Goal: Communication & Community: Answer question/provide support

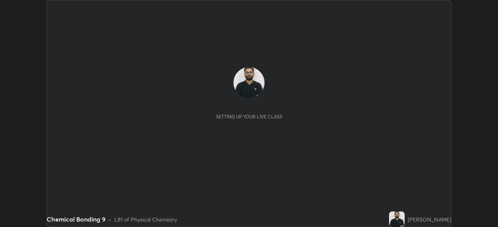
scroll to position [227, 497]
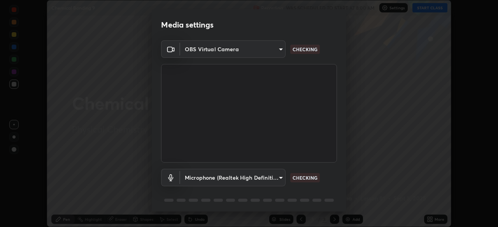
type input "51d019597c161c0694d5583d1f2c643560fde39fe8f4b4da8ea140d4d4830f4c"
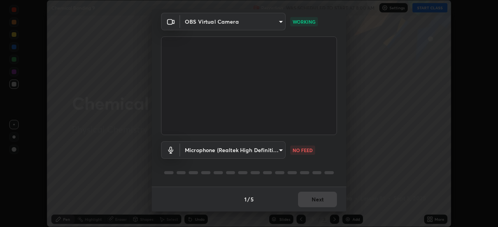
click at [279, 154] on body "Erase all Chemical Bonding 9 Recording WAS SCHEDULED TO START AT 8:00 AM Settin…" at bounding box center [249, 113] width 498 height 227
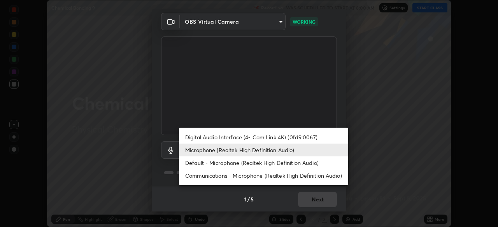
click at [276, 136] on li "Digital Audio Interface (4- Cam Link 4K) (0fd9:0067)" at bounding box center [263, 137] width 169 height 13
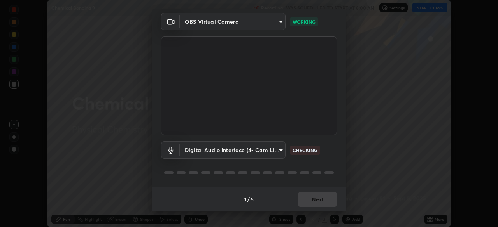
click at [260, 153] on body "Erase all Chemical Bonding 9 Recording WAS SCHEDULED TO START AT 8:00 AM Settin…" at bounding box center [249, 113] width 498 height 227
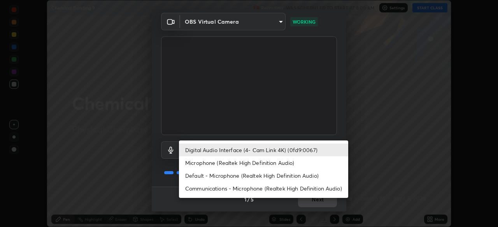
click at [262, 163] on li "Microphone (Realtek High Definition Audio)" at bounding box center [263, 163] width 169 height 13
type input "c6780f4c857a8b81e5497564d4ed67de36d612a8279d52ba4dbf449da7be3efb"
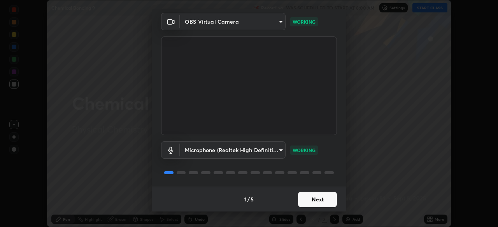
click at [316, 202] on button "Next" at bounding box center [317, 200] width 39 height 16
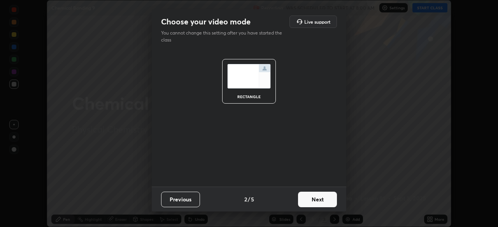
scroll to position [0, 0]
click at [314, 199] on button "Next" at bounding box center [317, 200] width 39 height 16
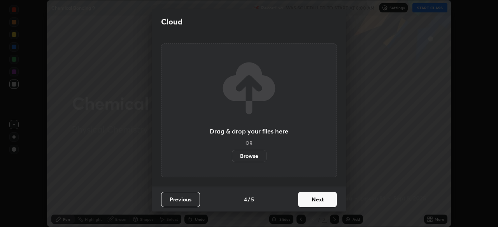
click at [315, 202] on button "Next" at bounding box center [317, 200] width 39 height 16
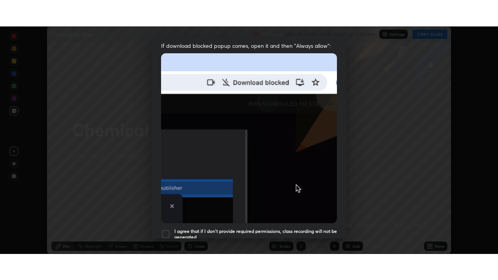
scroll to position [186, 0]
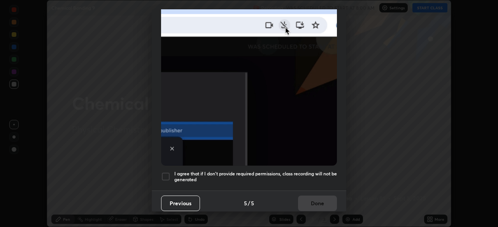
click at [317, 171] on h5 "I agree that if I don't provide required permissions, class recording will not …" at bounding box center [255, 177] width 163 height 12
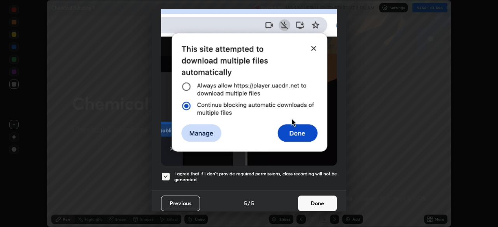
click at [307, 200] on button "Done" at bounding box center [317, 204] width 39 height 16
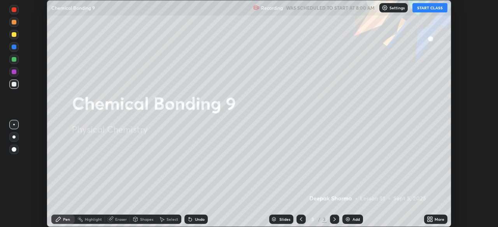
click at [439, 7] on button "START CLASS" at bounding box center [429, 7] width 35 height 9
click at [433, 220] on div "More" at bounding box center [435, 219] width 23 height 9
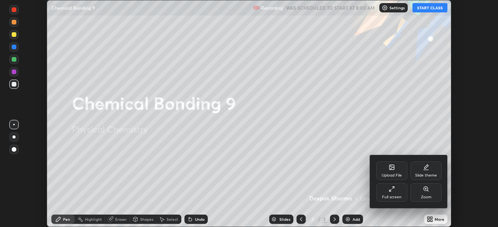
click at [395, 198] on div "Full screen" at bounding box center [391, 198] width 19 height 4
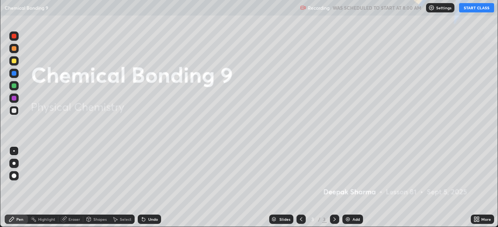
scroll to position [280, 498]
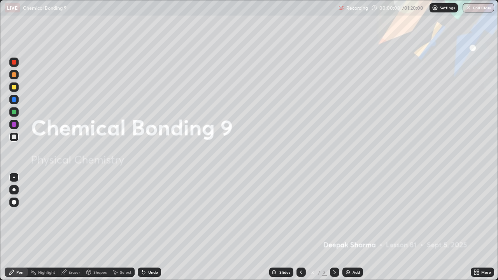
click at [353, 227] on div "Add" at bounding box center [352, 271] width 21 height 9
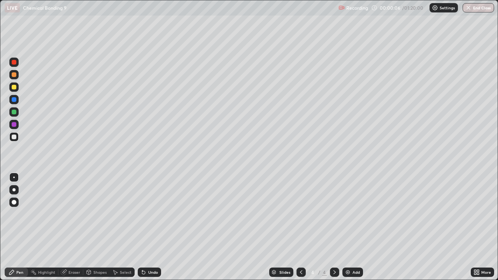
click at [14, 87] on div at bounding box center [14, 87] width 5 height 5
click at [18, 113] on div at bounding box center [13, 111] width 9 height 9
click at [15, 73] on div at bounding box center [14, 74] width 5 height 5
click at [17, 123] on div at bounding box center [13, 124] width 9 height 9
click at [17, 96] on div at bounding box center [13, 99] width 9 height 9
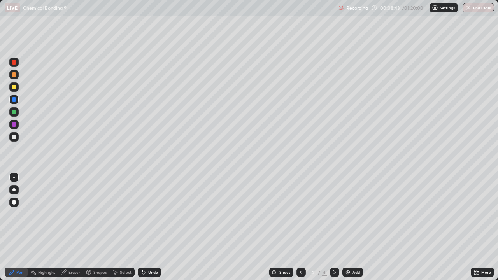
click at [349, 227] on div "Add" at bounding box center [352, 271] width 21 height 9
click at [17, 86] on div at bounding box center [13, 86] width 9 height 9
click at [17, 112] on div at bounding box center [13, 111] width 9 height 9
click at [97, 227] on div "Shapes" at bounding box center [99, 272] width 13 height 4
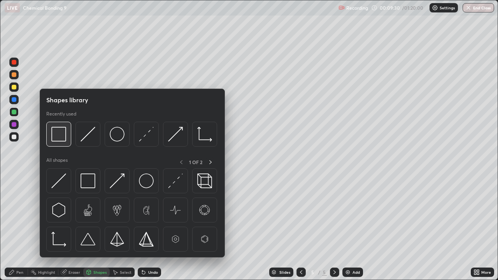
click at [58, 135] on img at bounding box center [58, 134] width 15 height 15
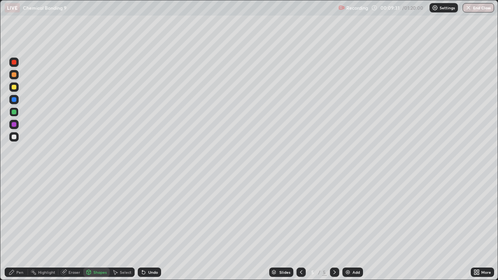
click at [13, 89] on div at bounding box center [14, 87] width 5 height 5
click at [71, 227] on div "Eraser" at bounding box center [74, 272] width 12 height 4
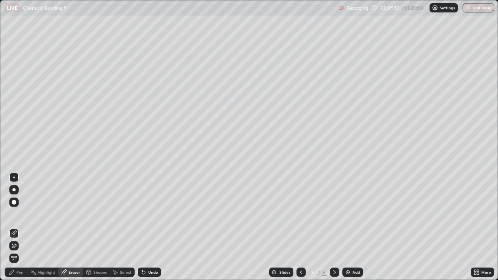
click at [94, 227] on div "Shapes" at bounding box center [99, 272] width 13 height 4
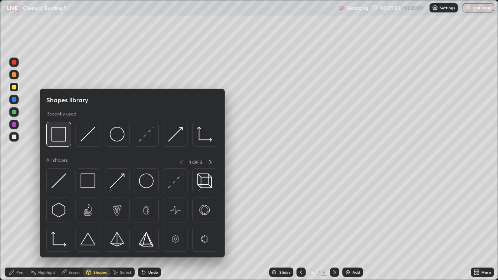
click at [56, 132] on img at bounding box center [58, 134] width 15 height 15
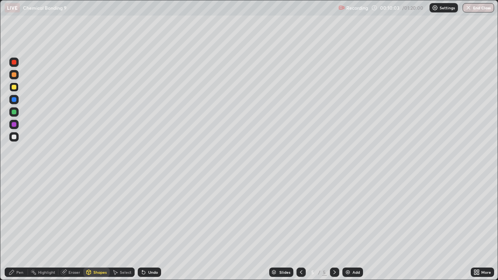
click at [74, 227] on div "Eraser" at bounding box center [74, 272] width 12 height 4
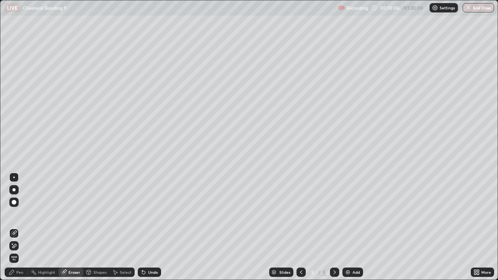
click at [13, 227] on div "Pen" at bounding box center [16, 271] width 23 height 9
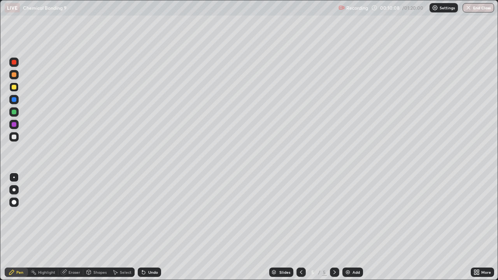
click at [14, 74] on div at bounding box center [14, 74] width 5 height 5
click at [96, 227] on div "Shapes" at bounding box center [99, 272] width 13 height 4
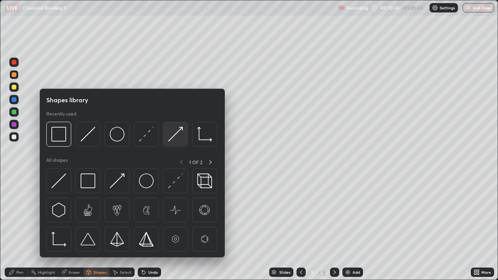
click at [177, 133] on img at bounding box center [175, 134] width 15 height 15
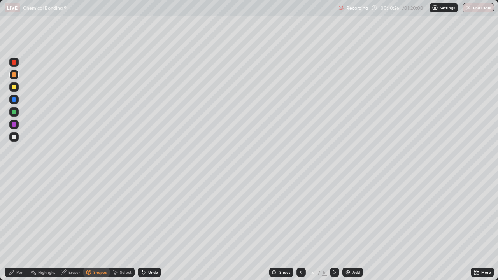
click at [18, 140] on div at bounding box center [13, 137] width 9 height 12
click at [150, 227] on div "Undo" at bounding box center [153, 272] width 10 height 4
click at [17, 125] on div at bounding box center [13, 124] width 9 height 9
click at [18, 227] on div "Pen" at bounding box center [16, 271] width 23 height 9
click at [17, 138] on div at bounding box center [13, 136] width 9 height 9
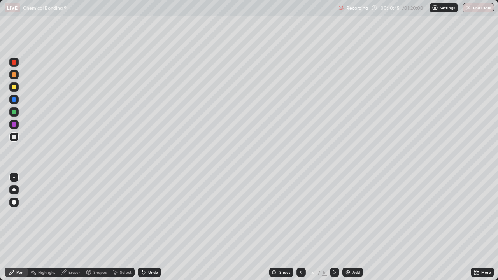
click at [97, 227] on div "Shapes" at bounding box center [99, 272] width 13 height 4
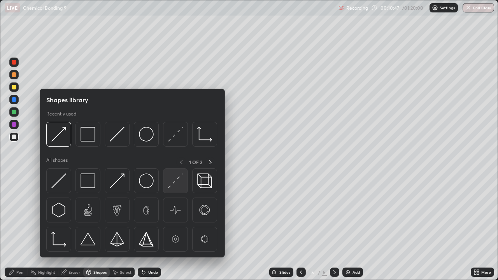
click at [177, 179] on img at bounding box center [175, 180] width 15 height 15
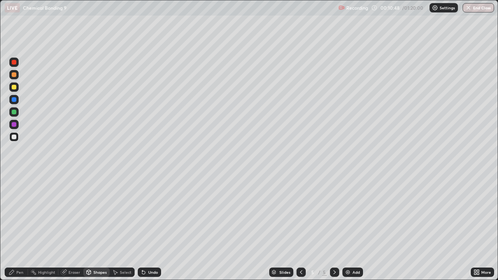
click at [17, 125] on div at bounding box center [13, 124] width 9 height 9
click at [16, 227] on div "Pen" at bounding box center [19, 272] width 7 height 4
click at [17, 137] on div at bounding box center [13, 136] width 9 height 9
click at [94, 227] on div "Shapes" at bounding box center [99, 272] width 13 height 4
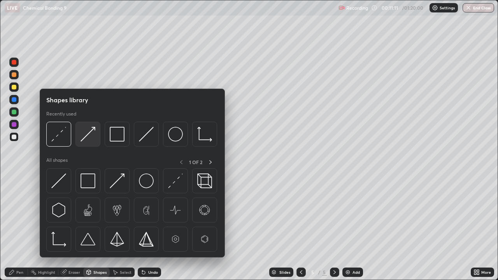
click at [89, 131] on img at bounding box center [87, 134] width 15 height 15
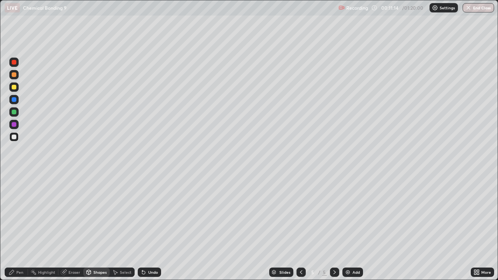
click at [18, 227] on div "Pen" at bounding box center [19, 272] width 7 height 4
click at [17, 111] on div at bounding box center [13, 111] width 9 height 9
click at [299, 227] on icon at bounding box center [301, 272] width 6 height 6
click at [332, 227] on div at bounding box center [334, 271] width 9 height 9
click at [14, 75] on div at bounding box center [14, 74] width 5 height 5
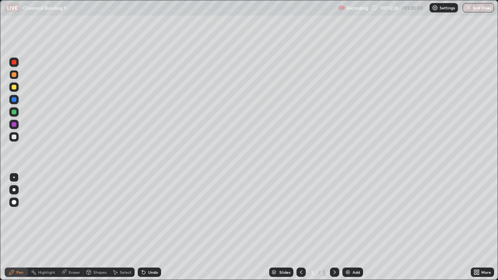
click at [17, 112] on div at bounding box center [13, 111] width 9 height 9
click at [145, 227] on icon at bounding box center [143, 272] width 6 height 6
click at [148, 227] on div "Undo" at bounding box center [153, 272] width 10 height 4
click at [149, 227] on div "Undo" at bounding box center [153, 272] width 10 height 4
click at [97, 227] on div "Shapes" at bounding box center [99, 272] width 13 height 4
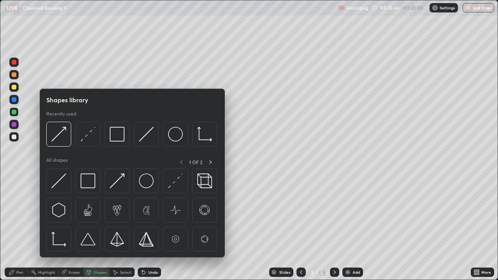
click at [17, 138] on div at bounding box center [13, 136] width 9 height 9
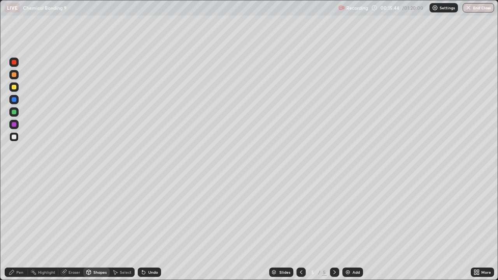
click at [13, 227] on icon at bounding box center [12, 272] width 6 height 6
click at [14, 73] on div at bounding box center [14, 74] width 5 height 5
click at [151, 227] on div "Undo" at bounding box center [153, 272] width 10 height 4
click at [146, 227] on div "Undo" at bounding box center [149, 271] width 23 height 9
click at [147, 227] on div "Undo" at bounding box center [149, 271] width 23 height 9
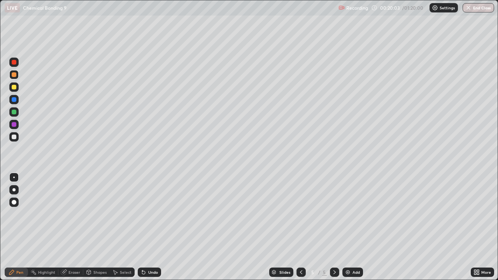
click at [147, 227] on div "Undo" at bounding box center [149, 271] width 23 height 9
click at [150, 227] on div "Undo" at bounding box center [153, 272] width 10 height 4
click at [146, 227] on div "Undo" at bounding box center [149, 271] width 23 height 9
click at [145, 227] on icon at bounding box center [143, 272] width 6 height 6
click at [353, 227] on div "Add" at bounding box center [355, 272] width 7 height 4
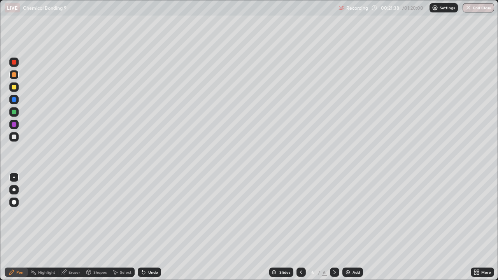
click at [17, 84] on div at bounding box center [13, 86] width 9 height 9
click at [17, 111] on div at bounding box center [13, 111] width 9 height 9
click at [18, 73] on div at bounding box center [13, 74] width 9 height 9
click at [14, 87] on div at bounding box center [14, 87] width 5 height 5
click at [17, 72] on div at bounding box center [13, 74] width 9 height 9
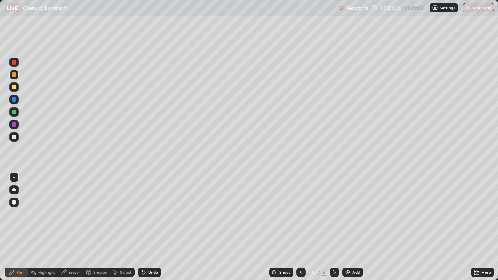
click at [18, 122] on div at bounding box center [13, 124] width 9 height 9
click at [17, 75] on div at bounding box center [13, 74] width 9 height 9
click at [18, 136] on div at bounding box center [13, 136] width 9 height 9
click at [348, 227] on img at bounding box center [347, 272] width 6 height 6
click at [17, 86] on div at bounding box center [13, 86] width 9 height 9
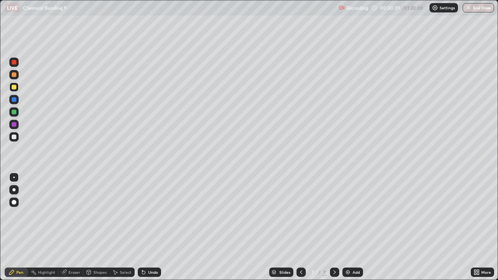
click at [148, 227] on div "Undo" at bounding box center [153, 272] width 10 height 4
click at [151, 227] on div "Undo" at bounding box center [153, 272] width 10 height 4
click at [17, 113] on div at bounding box center [13, 111] width 9 height 9
click at [14, 86] on div at bounding box center [14, 87] width 5 height 5
click at [17, 75] on div at bounding box center [13, 74] width 9 height 9
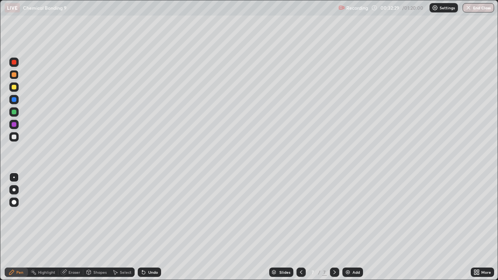
click at [17, 138] on div at bounding box center [13, 136] width 9 height 9
click at [18, 74] on div at bounding box center [13, 74] width 9 height 9
click at [18, 124] on div at bounding box center [13, 124] width 9 height 9
click at [18, 76] on div at bounding box center [13, 74] width 9 height 9
click at [17, 138] on div at bounding box center [13, 136] width 9 height 9
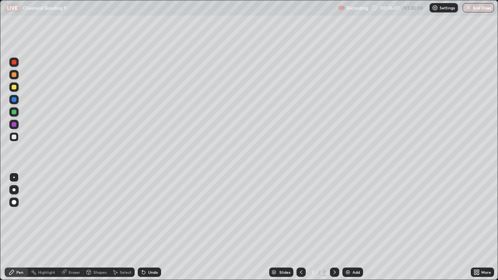
click at [346, 227] on img at bounding box center [347, 272] width 6 height 6
click at [15, 85] on div at bounding box center [14, 87] width 5 height 5
click at [17, 114] on div at bounding box center [13, 111] width 9 height 9
click at [300, 227] on icon at bounding box center [301, 272] width 6 height 6
click at [334, 227] on div at bounding box center [334, 271] width 9 height 9
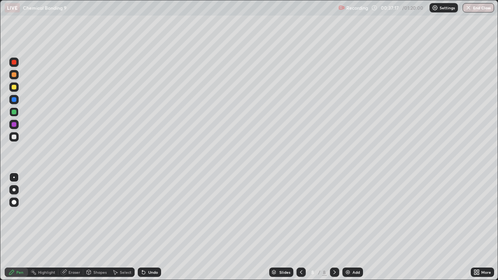
click at [18, 75] on div at bounding box center [13, 74] width 9 height 9
click at [18, 139] on div at bounding box center [13, 136] width 9 height 9
click at [17, 75] on div at bounding box center [13, 74] width 9 height 9
click at [18, 124] on div at bounding box center [13, 124] width 9 height 9
click at [16, 78] on div at bounding box center [13, 74] width 9 height 9
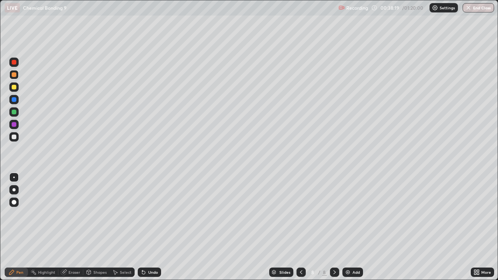
click at [17, 138] on div at bounding box center [13, 136] width 9 height 9
click at [300, 227] on icon at bounding box center [301, 272] width 6 height 6
click at [334, 227] on div at bounding box center [334, 271] width 9 height 9
click at [14, 87] on div at bounding box center [14, 87] width 5 height 5
click at [151, 227] on div "Undo" at bounding box center [153, 272] width 10 height 4
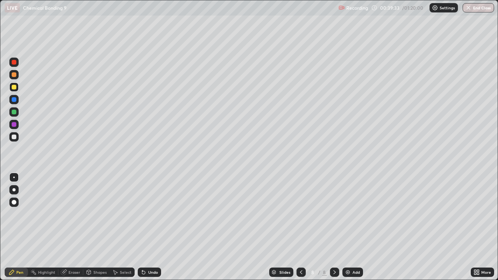
click at [150, 227] on div "Undo" at bounding box center [149, 271] width 23 height 9
click at [301, 227] on icon at bounding box center [301, 272] width 2 height 4
click at [300, 227] on icon at bounding box center [301, 272] width 6 height 6
click at [16, 65] on div at bounding box center [13, 62] width 9 height 9
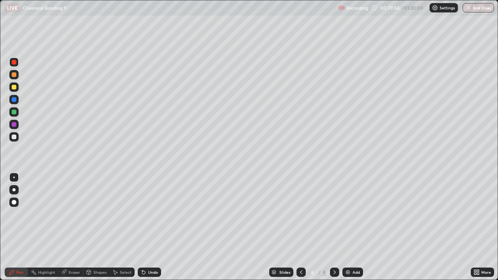
click at [335, 227] on icon at bounding box center [334, 272] width 6 height 6
click at [337, 227] on div at bounding box center [334, 271] width 9 height 9
click at [345, 227] on img at bounding box center [347, 272] width 6 height 6
click at [14, 87] on div at bounding box center [14, 87] width 5 height 5
click at [148, 227] on div "Undo" at bounding box center [149, 271] width 23 height 9
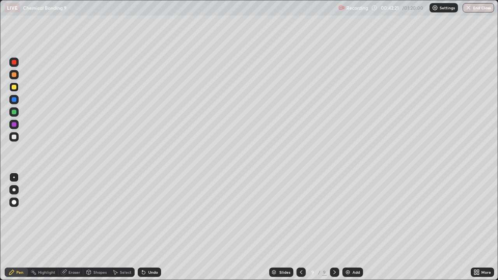
click at [17, 111] on div at bounding box center [13, 111] width 9 height 9
click at [145, 227] on icon at bounding box center [143, 272] width 6 height 6
click at [146, 227] on div "Undo" at bounding box center [149, 271] width 23 height 9
click at [142, 227] on icon at bounding box center [143, 272] width 3 height 3
click at [17, 138] on div at bounding box center [13, 136] width 9 height 9
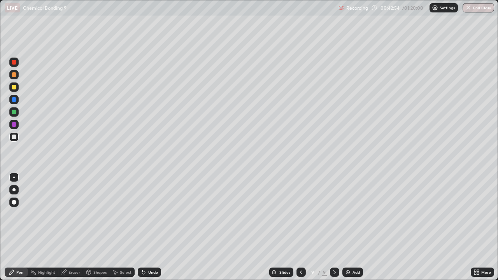
click at [301, 227] on div at bounding box center [300, 271] width 9 height 9
click at [334, 227] on icon at bounding box center [334, 272] width 2 height 4
click at [150, 227] on div "Undo" at bounding box center [153, 272] width 10 height 4
click at [17, 100] on div at bounding box center [13, 99] width 9 height 9
click at [142, 227] on icon at bounding box center [142, 270] width 1 height 1
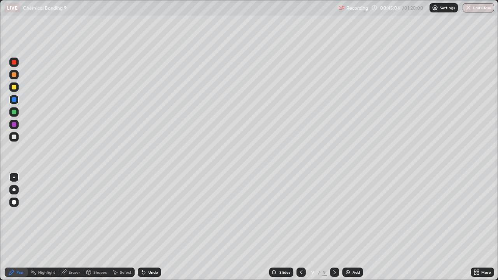
click at [301, 227] on icon at bounding box center [301, 272] width 2 height 4
click at [332, 227] on div at bounding box center [334, 271] width 9 height 9
click at [296, 227] on div at bounding box center [300, 271] width 9 height 9
click at [333, 227] on div at bounding box center [334, 271] width 9 height 9
click at [17, 124] on div at bounding box center [13, 124] width 9 height 9
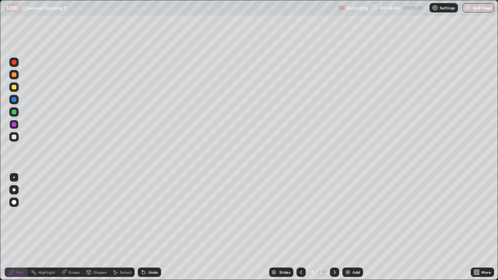
click at [71, 227] on div "Eraser" at bounding box center [74, 272] width 12 height 4
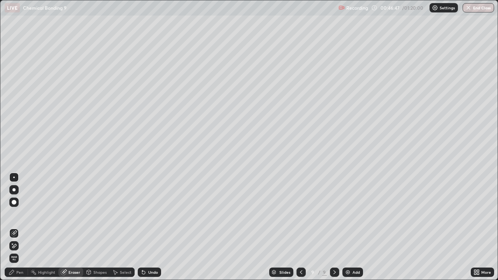
click at [17, 202] on div at bounding box center [13, 202] width 9 height 9
click at [18, 227] on div "Pen" at bounding box center [19, 272] width 7 height 4
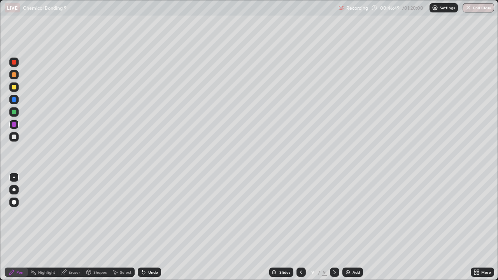
click at [18, 99] on div at bounding box center [13, 99] width 9 height 9
click at [350, 227] on div "Add" at bounding box center [352, 271] width 21 height 9
click at [98, 227] on div "Shapes" at bounding box center [99, 272] width 13 height 4
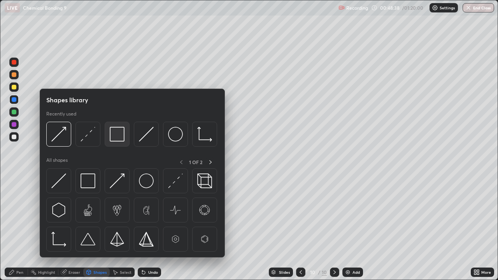
click at [121, 129] on img at bounding box center [117, 134] width 15 height 15
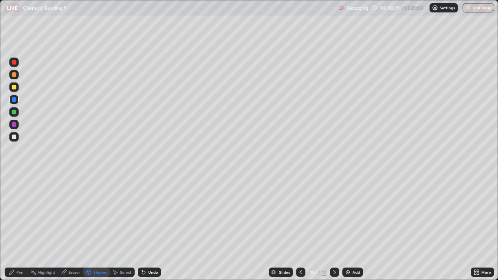
click at [13, 86] on div at bounding box center [14, 87] width 5 height 5
click at [17, 112] on div at bounding box center [13, 111] width 9 height 9
click at [14, 99] on div at bounding box center [14, 99] width 5 height 5
click at [15, 138] on div at bounding box center [14, 137] width 5 height 5
click at [145, 227] on icon at bounding box center [143, 272] width 6 height 6
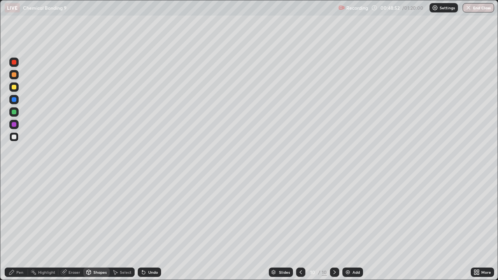
click at [15, 227] on div "Pen" at bounding box center [16, 271] width 23 height 9
click at [349, 227] on img at bounding box center [347, 272] width 6 height 6
click at [97, 227] on div "Shapes" at bounding box center [99, 272] width 13 height 4
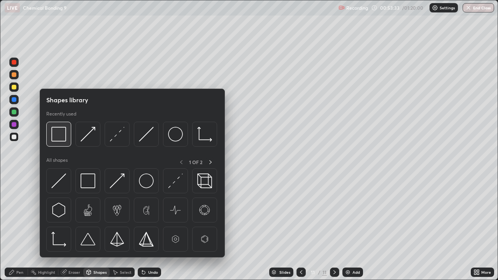
click at [65, 133] on img at bounding box center [58, 134] width 15 height 15
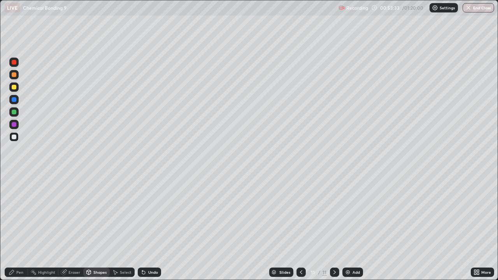
click at [17, 87] on div at bounding box center [13, 86] width 9 height 9
click at [17, 227] on div "Pen" at bounding box center [19, 272] width 7 height 4
click at [14, 74] on div at bounding box center [14, 74] width 5 height 5
click at [154, 227] on div "Undo" at bounding box center [153, 272] width 10 height 4
click at [17, 110] on div at bounding box center [13, 111] width 9 height 9
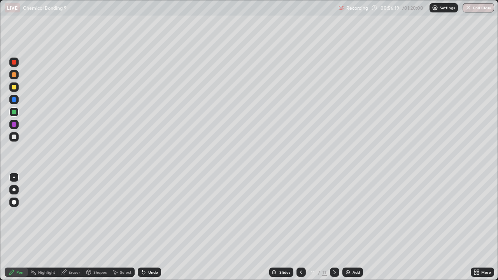
click at [94, 227] on div "Shapes" at bounding box center [99, 272] width 13 height 4
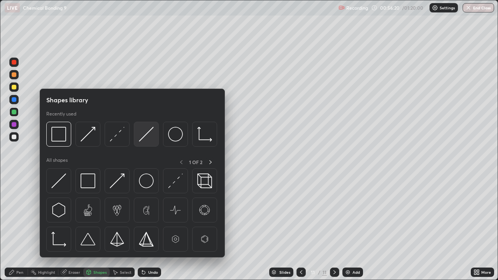
click at [144, 132] on img at bounding box center [146, 134] width 15 height 15
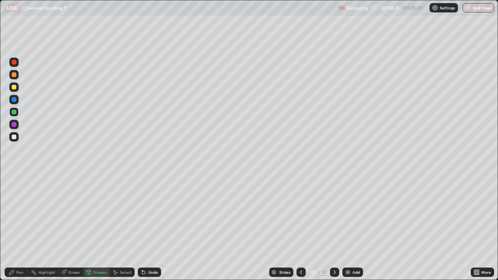
click at [15, 87] on div at bounding box center [14, 87] width 5 height 5
click at [22, 227] on div "Pen" at bounding box center [19, 272] width 7 height 4
click at [17, 110] on div at bounding box center [13, 111] width 9 height 9
click at [17, 138] on div at bounding box center [13, 136] width 9 height 9
click at [18, 64] on div at bounding box center [13, 62] width 9 height 9
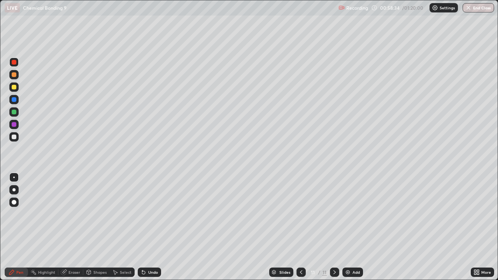
click at [15, 95] on div at bounding box center [13, 99] width 9 height 9
click at [14, 87] on div at bounding box center [14, 87] width 5 height 5
click at [350, 227] on div "Add" at bounding box center [352, 271] width 21 height 9
click at [15, 74] on div at bounding box center [14, 74] width 5 height 5
click at [17, 112] on div at bounding box center [13, 111] width 9 height 9
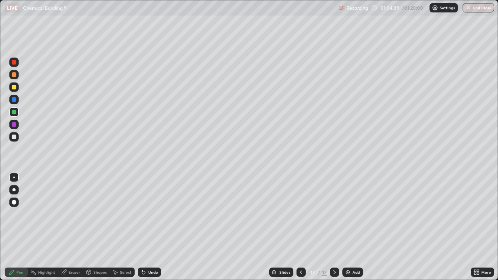
click at [17, 75] on div at bounding box center [13, 74] width 9 height 9
click at [152, 227] on div "Undo" at bounding box center [153, 272] width 10 height 4
click at [151, 227] on div "Undo" at bounding box center [153, 272] width 10 height 4
click at [18, 138] on div at bounding box center [13, 136] width 9 height 9
click at [352, 227] on div "Add" at bounding box center [355, 272] width 7 height 4
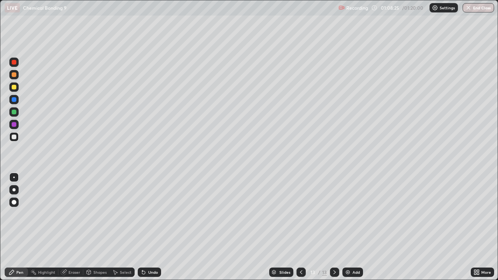
click at [14, 75] on div at bounding box center [14, 74] width 5 height 5
click at [17, 90] on div at bounding box center [13, 86] width 9 height 9
click at [17, 124] on div at bounding box center [13, 124] width 9 height 9
click at [17, 111] on div at bounding box center [13, 111] width 9 height 9
click at [14, 100] on div at bounding box center [14, 99] width 5 height 5
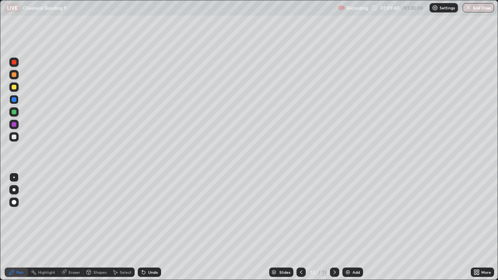
click at [16, 87] on div at bounding box center [14, 87] width 5 height 5
click at [17, 74] on div at bounding box center [13, 74] width 9 height 9
click at [145, 227] on div "Undo" at bounding box center [149, 271] width 23 height 9
click at [149, 227] on div "Undo" at bounding box center [153, 272] width 10 height 4
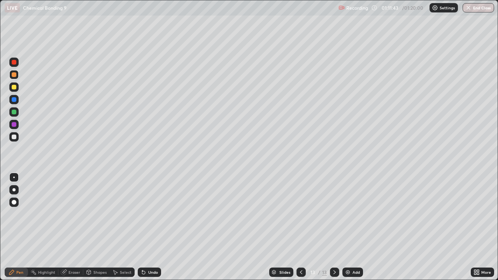
click at [17, 87] on div at bounding box center [13, 86] width 9 height 9
click at [18, 135] on div at bounding box center [13, 136] width 9 height 9
click at [17, 124] on div at bounding box center [13, 124] width 9 height 9
click at [16, 86] on div at bounding box center [14, 87] width 5 height 5
click at [146, 227] on div "Undo" at bounding box center [149, 271] width 23 height 9
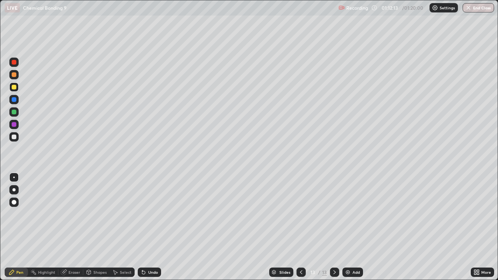
click at [146, 227] on div "Undo" at bounding box center [149, 271] width 23 height 9
click at [148, 227] on div "Undo" at bounding box center [153, 272] width 10 height 4
click at [18, 139] on div at bounding box center [13, 136] width 9 height 9
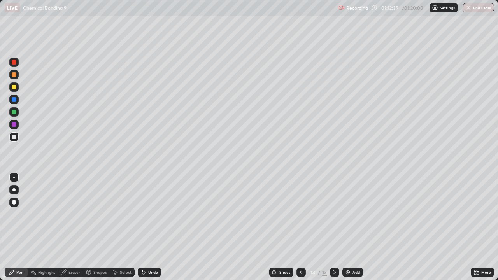
click at [151, 227] on div "Undo" at bounding box center [149, 271] width 23 height 9
click at [19, 124] on div at bounding box center [14, 124] width 12 height 12
click at [15, 86] on div at bounding box center [14, 87] width 5 height 5
click at [14, 138] on div at bounding box center [14, 137] width 5 height 5
click at [349, 227] on div "Add" at bounding box center [352, 271] width 21 height 9
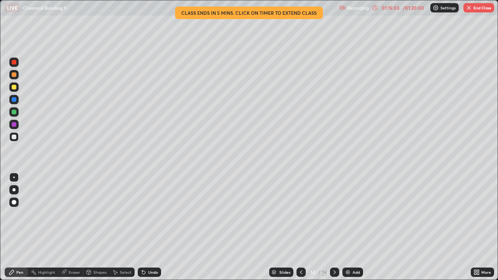
click at [93, 227] on div "Shapes" at bounding box center [99, 272] width 13 height 4
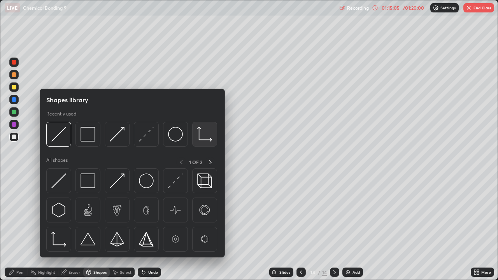
click at [201, 133] on img at bounding box center [204, 134] width 15 height 15
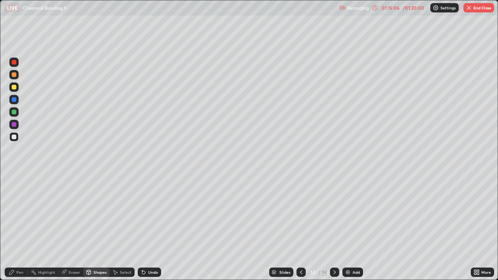
click at [16, 88] on div at bounding box center [14, 87] width 5 height 5
click at [16, 227] on div "Pen" at bounding box center [19, 272] width 7 height 4
click at [17, 136] on div at bounding box center [13, 136] width 9 height 9
click at [300, 227] on icon at bounding box center [301, 272] width 6 height 6
click at [14, 100] on div at bounding box center [14, 99] width 5 height 5
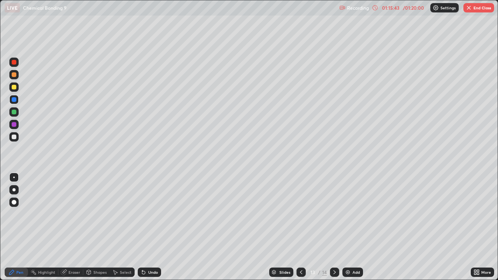
click at [17, 138] on div at bounding box center [13, 136] width 9 height 9
click at [143, 227] on icon at bounding box center [143, 272] width 3 height 3
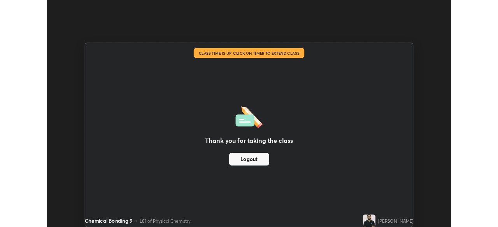
scroll to position [38652, 38382]
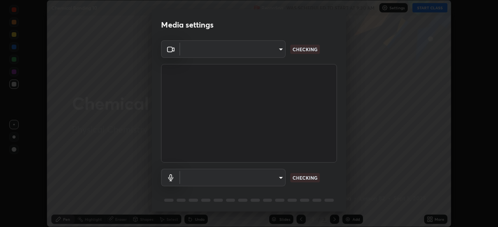
scroll to position [28, 0]
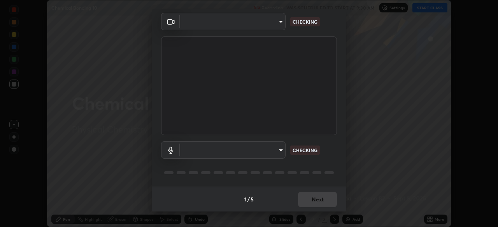
type input "51d019597c161c0694d5583d1f2c643560fde39fe8f4b4da8ea140d4d4830f4c"
click at [273, 144] on body "Erase all Chemical Bonding 10 Recording WAS SCHEDULED TO START AT 9:30 AM Setti…" at bounding box center [249, 113] width 498 height 227
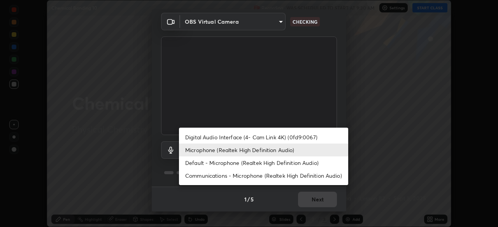
click at [274, 136] on li "Digital Audio Interface (4- Cam Link 4K) (0fd9:0067)" at bounding box center [263, 137] width 169 height 13
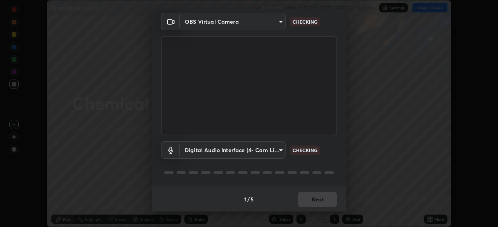
click at [269, 149] on body "Erase all Chemical Bonding 10 Recording WAS SCHEDULED TO START AT 9:30 AM Setti…" at bounding box center [249, 113] width 498 height 227
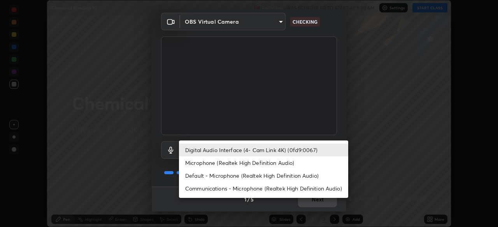
click at [274, 160] on li "Microphone (Realtek High Definition Audio)" at bounding box center [263, 163] width 169 height 13
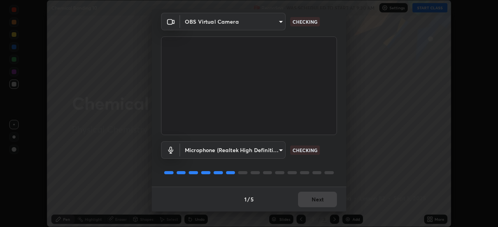
type input "c6780f4c857a8b81e5497564d4ed67de36d612a8279d52ba4dbf449da7be3efb"
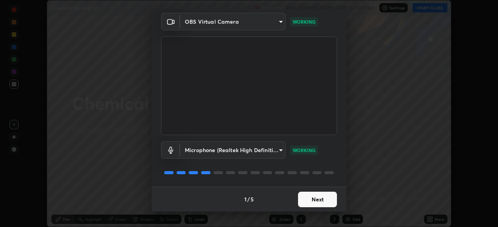
click at [319, 196] on button "Next" at bounding box center [317, 200] width 39 height 16
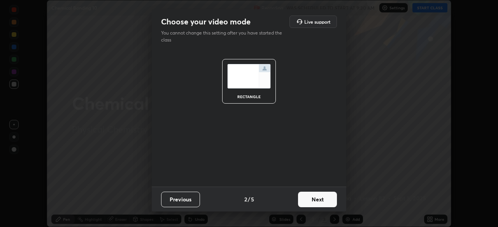
scroll to position [0, 0]
click at [318, 194] on button "Next" at bounding box center [317, 200] width 39 height 16
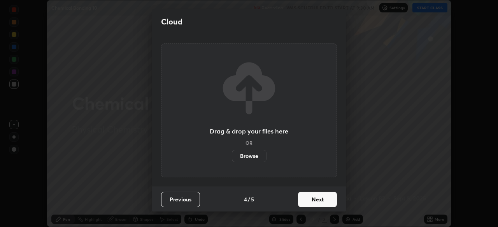
click at [319, 199] on button "Next" at bounding box center [317, 200] width 39 height 16
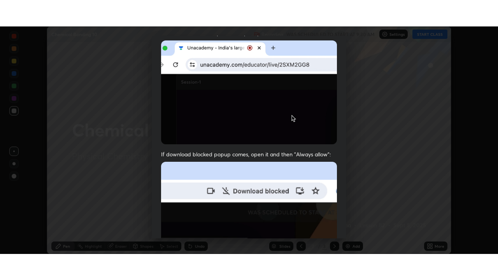
scroll to position [186, 0]
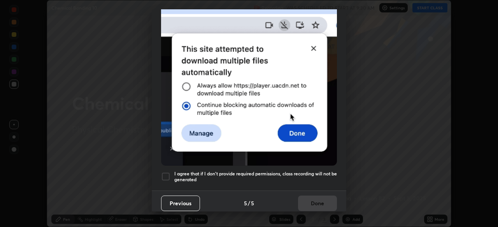
click at [313, 171] on h5 "I agree that if I don't provide required permissions, class recording will not …" at bounding box center [255, 177] width 163 height 12
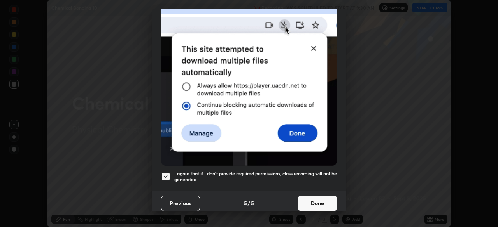
click at [309, 199] on button "Done" at bounding box center [317, 204] width 39 height 16
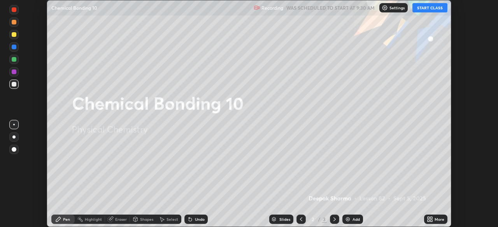
click at [433, 8] on button "START CLASS" at bounding box center [429, 7] width 35 height 9
click at [428, 218] on icon at bounding box center [428, 218] width 2 height 2
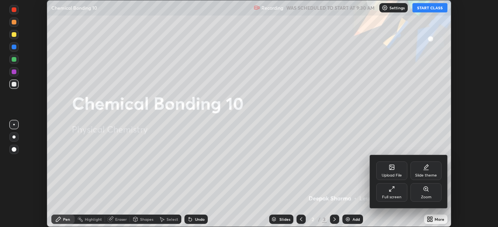
click at [388, 192] on div "Full screen" at bounding box center [391, 193] width 31 height 19
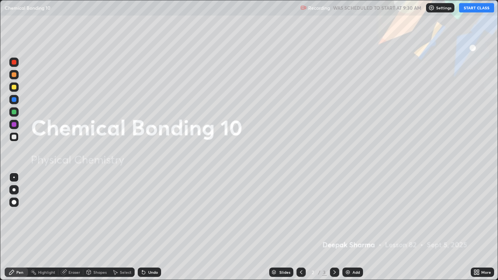
scroll to position [280, 498]
click at [351, 227] on div "Add" at bounding box center [352, 271] width 21 height 9
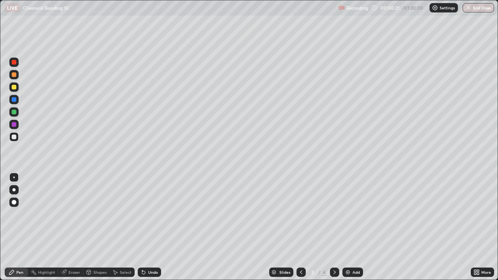
click at [16, 86] on div at bounding box center [14, 87] width 5 height 5
click at [17, 111] on div at bounding box center [13, 111] width 9 height 9
click at [20, 139] on div at bounding box center [14, 137] width 12 height 12
click at [334, 227] on icon at bounding box center [334, 272] width 6 height 6
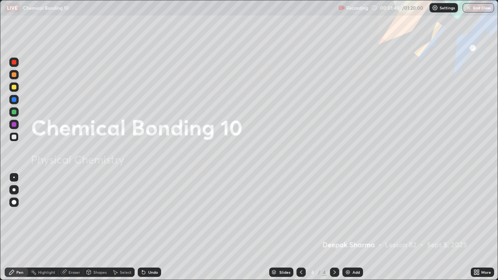
click at [300, 227] on icon at bounding box center [301, 272] width 6 height 6
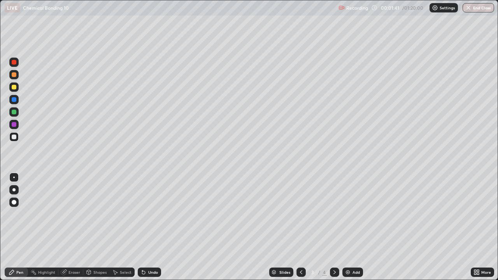
click at [350, 227] on img at bounding box center [347, 272] width 6 height 6
click at [344, 227] on img at bounding box center [347, 272] width 6 height 6
click at [15, 86] on div at bounding box center [14, 87] width 5 height 5
click at [17, 136] on div at bounding box center [13, 136] width 9 height 9
click at [14, 124] on div at bounding box center [14, 124] width 5 height 5
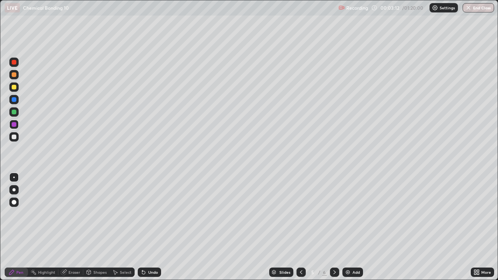
click at [18, 110] on div at bounding box center [13, 111] width 9 height 9
click at [304, 227] on div at bounding box center [300, 271] width 9 height 9
click at [300, 227] on icon at bounding box center [301, 272] width 6 height 6
click at [334, 227] on icon at bounding box center [334, 272] width 2 height 4
click at [333, 227] on icon at bounding box center [334, 272] width 2 height 4
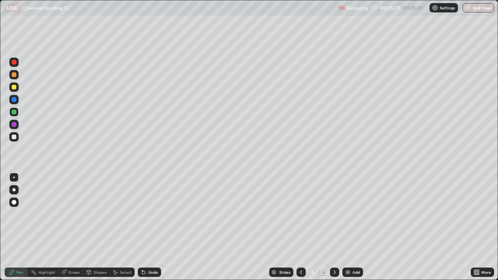
click at [301, 227] on icon at bounding box center [301, 272] width 2 height 4
click at [300, 227] on icon at bounding box center [301, 272] width 6 height 6
click at [333, 227] on icon at bounding box center [334, 272] width 6 height 6
click at [334, 227] on icon at bounding box center [334, 272] width 6 height 6
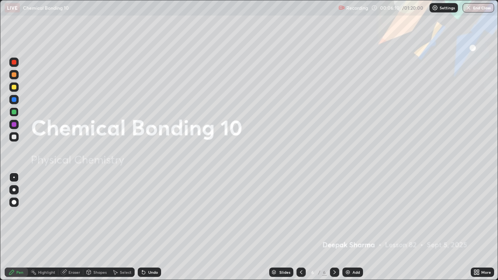
click at [301, 227] on icon at bounding box center [301, 272] width 6 height 6
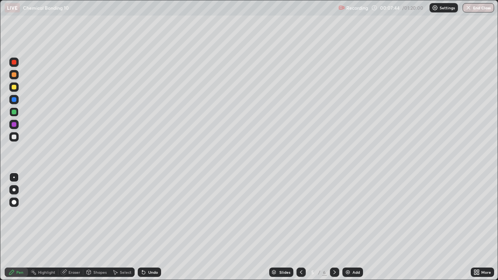
click at [301, 227] on icon at bounding box center [301, 272] width 6 height 6
click at [299, 227] on div at bounding box center [300, 271] width 9 height 9
click at [352, 227] on div "Add" at bounding box center [355, 272] width 7 height 4
click at [301, 227] on div at bounding box center [300, 271] width 9 height 9
click at [332, 227] on div at bounding box center [334, 272] width 9 height 16
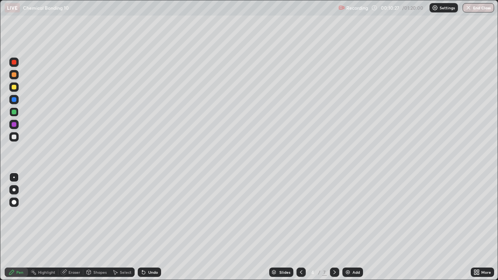
click at [17, 86] on div at bounding box center [13, 86] width 9 height 9
click at [15, 74] on div at bounding box center [14, 74] width 5 height 5
click at [355, 227] on div "Add" at bounding box center [355, 272] width 7 height 4
click at [94, 227] on div "Shapes" at bounding box center [99, 272] width 13 height 4
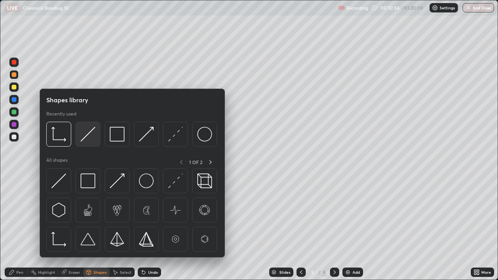
click at [91, 133] on img at bounding box center [87, 134] width 15 height 15
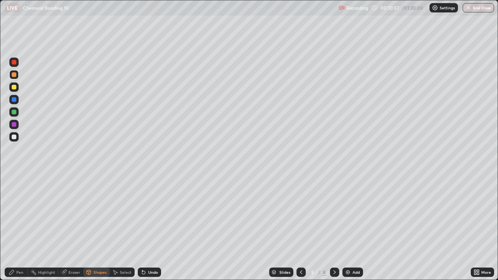
click at [15, 86] on div at bounding box center [14, 87] width 5 height 5
click at [23, 227] on div "Pen" at bounding box center [19, 272] width 7 height 4
click at [9, 74] on div at bounding box center [13, 74] width 9 height 9
click at [150, 227] on div "Undo" at bounding box center [153, 272] width 10 height 4
click at [16, 98] on div at bounding box center [14, 99] width 5 height 5
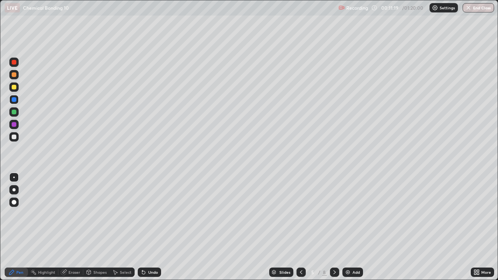
click at [17, 123] on div at bounding box center [13, 124] width 9 height 9
click at [16, 73] on div at bounding box center [13, 74] width 9 height 9
click at [95, 227] on div "Shapes" at bounding box center [99, 272] width 13 height 4
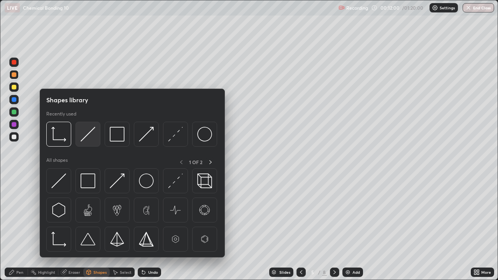
click at [91, 131] on img at bounding box center [87, 134] width 15 height 15
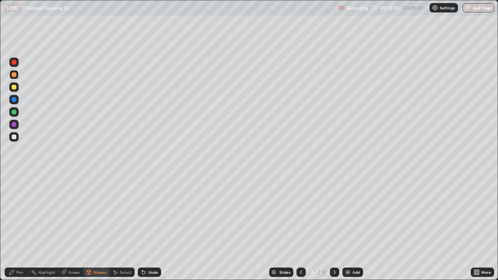
click at [17, 86] on div at bounding box center [13, 86] width 9 height 9
click at [16, 227] on div "Pen" at bounding box center [16, 271] width 23 height 9
click at [17, 110] on div at bounding box center [13, 111] width 9 height 9
click at [17, 124] on div at bounding box center [13, 124] width 9 height 9
click at [142, 227] on icon at bounding box center [142, 270] width 1 height 1
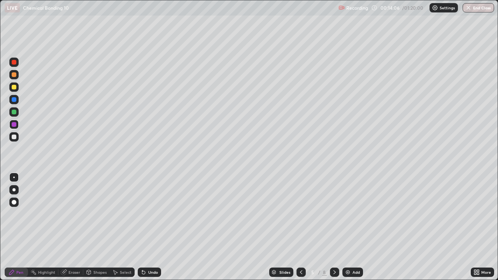
click at [17, 110] on div at bounding box center [13, 111] width 9 height 9
click at [96, 227] on div "Shapes" at bounding box center [99, 272] width 13 height 4
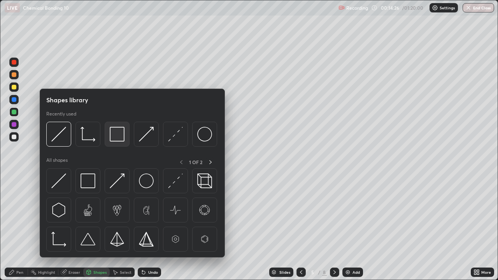
click at [121, 133] on img at bounding box center [117, 134] width 15 height 15
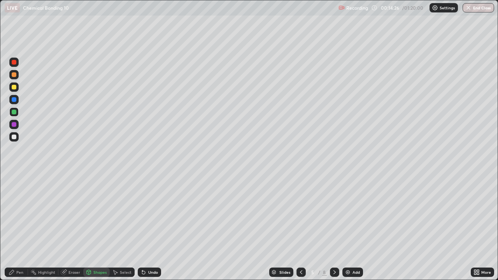
click at [14, 86] on div at bounding box center [14, 87] width 5 height 5
click at [19, 227] on div "Pen" at bounding box center [19, 272] width 7 height 4
click at [15, 73] on div at bounding box center [14, 74] width 5 height 5
click at [10, 60] on div at bounding box center [13, 62] width 9 height 9
click at [18, 125] on div at bounding box center [13, 124] width 9 height 9
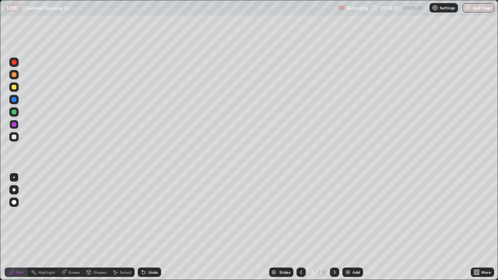
click at [18, 111] on div at bounding box center [13, 111] width 9 height 9
click at [95, 227] on div "Shapes" at bounding box center [99, 272] width 13 height 4
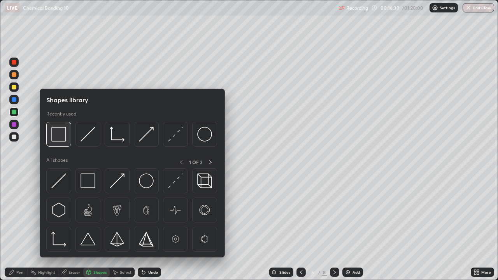
click at [63, 135] on img at bounding box center [58, 134] width 15 height 15
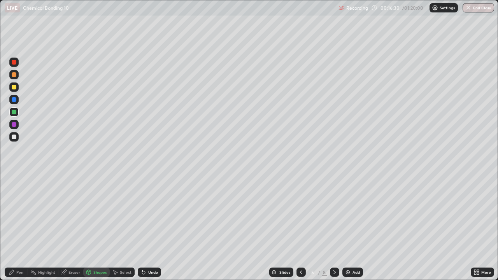
click at [14, 86] on div at bounding box center [14, 87] width 5 height 5
click at [19, 227] on div "Pen" at bounding box center [19, 272] width 7 height 4
click at [17, 72] on div at bounding box center [13, 74] width 9 height 9
click at [17, 62] on div at bounding box center [13, 62] width 9 height 9
click at [348, 227] on img at bounding box center [347, 272] width 6 height 6
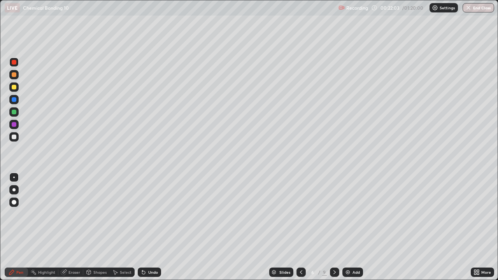
click at [17, 87] on div at bounding box center [13, 86] width 9 height 9
click at [17, 73] on div at bounding box center [13, 74] width 9 height 9
click at [349, 227] on img at bounding box center [347, 272] width 6 height 6
click at [336, 227] on div at bounding box center [334, 271] width 9 height 9
click at [300, 227] on icon at bounding box center [300, 272] width 2 height 4
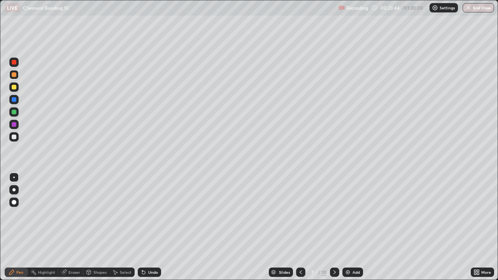
click at [300, 227] on icon at bounding box center [300, 272] width 6 height 6
click at [15, 87] on div at bounding box center [14, 87] width 5 height 5
click at [17, 125] on div at bounding box center [13, 124] width 9 height 9
click at [17, 87] on div at bounding box center [13, 86] width 9 height 9
click at [17, 124] on div at bounding box center [13, 124] width 9 height 9
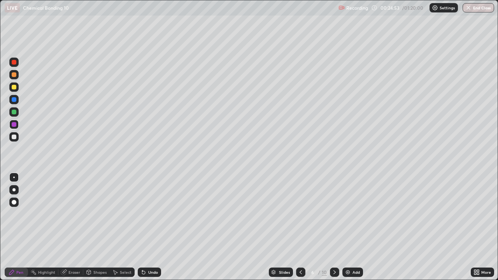
click at [16, 73] on div at bounding box center [14, 74] width 5 height 5
click at [150, 227] on div "Undo" at bounding box center [149, 271] width 23 height 9
click at [148, 227] on div "Undo" at bounding box center [149, 271] width 23 height 9
click at [95, 227] on div "Shapes" at bounding box center [99, 272] width 13 height 4
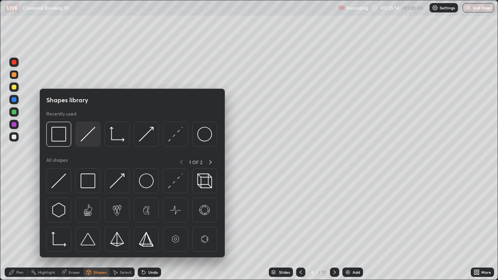
click at [94, 131] on img at bounding box center [87, 134] width 15 height 15
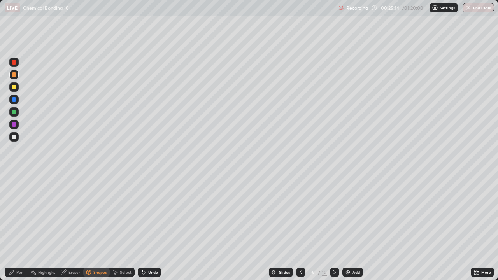
click at [12, 87] on div at bounding box center [14, 87] width 5 height 5
click at [17, 227] on div "Pen" at bounding box center [19, 272] width 7 height 4
click at [15, 74] on div at bounding box center [14, 74] width 5 height 5
click at [17, 85] on div at bounding box center [13, 86] width 9 height 9
click at [17, 136] on div at bounding box center [13, 136] width 9 height 9
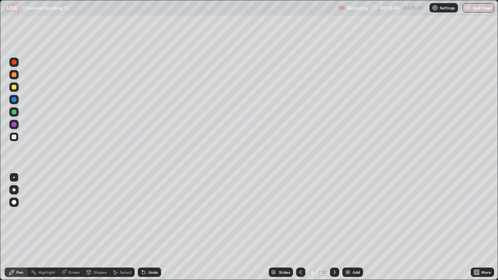
click at [18, 124] on div at bounding box center [13, 124] width 9 height 9
click at [16, 87] on div at bounding box center [14, 87] width 5 height 5
click at [17, 136] on div at bounding box center [13, 136] width 9 height 9
click at [353, 227] on div "Add" at bounding box center [355, 272] width 7 height 4
click at [301, 227] on icon at bounding box center [301, 272] width 6 height 6
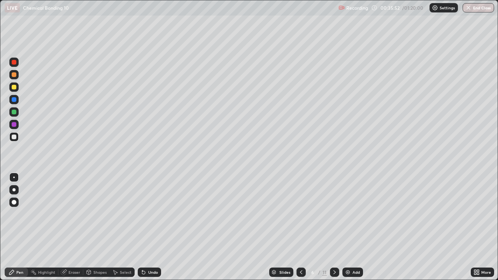
click at [350, 227] on div "Add" at bounding box center [352, 271] width 21 height 9
click at [16, 87] on div at bounding box center [14, 87] width 5 height 5
click at [17, 113] on div at bounding box center [13, 111] width 9 height 9
click at [18, 123] on div at bounding box center [13, 124] width 9 height 9
click at [17, 110] on div at bounding box center [13, 111] width 9 height 9
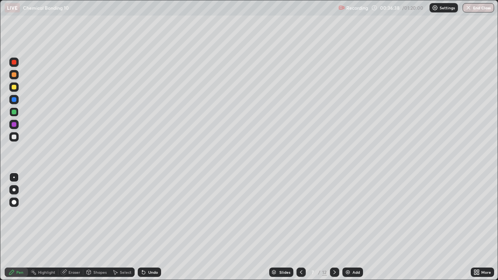
click at [17, 121] on div at bounding box center [13, 124] width 9 height 9
click at [17, 112] on div at bounding box center [13, 111] width 9 height 9
click at [350, 227] on div "Add" at bounding box center [352, 271] width 21 height 9
click at [14, 86] on div at bounding box center [14, 87] width 5 height 5
click at [145, 227] on icon at bounding box center [143, 272] width 6 height 6
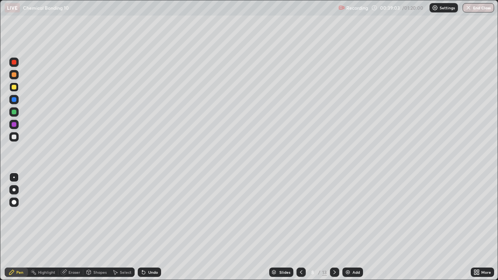
click at [145, 227] on icon at bounding box center [143, 272] width 6 height 6
click at [18, 75] on div at bounding box center [13, 74] width 9 height 9
click at [346, 227] on img at bounding box center [347, 272] width 6 height 6
click at [300, 227] on icon at bounding box center [301, 272] width 6 height 6
click at [334, 227] on icon at bounding box center [334, 272] width 6 height 6
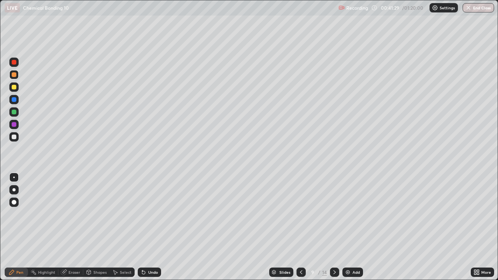
click at [301, 227] on icon at bounding box center [301, 272] width 6 height 6
click at [17, 87] on div at bounding box center [13, 86] width 9 height 9
click at [153, 227] on div "Undo" at bounding box center [153, 272] width 10 height 4
click at [17, 137] on div at bounding box center [13, 136] width 9 height 9
click at [343, 227] on div "Slides 8 / 14 Add" at bounding box center [315, 272] width 309 height 16
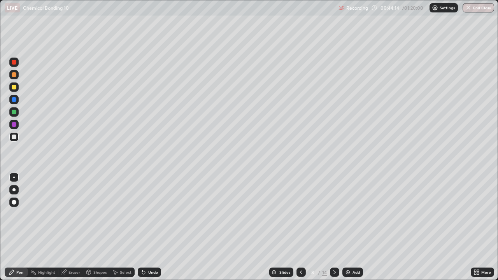
click at [351, 227] on div "Add" at bounding box center [352, 271] width 21 height 9
click at [16, 86] on div at bounding box center [13, 86] width 9 height 9
click at [15, 108] on div at bounding box center [13, 111] width 9 height 9
click at [352, 227] on div "Add" at bounding box center [355, 272] width 7 height 4
click at [18, 86] on div at bounding box center [13, 86] width 9 height 9
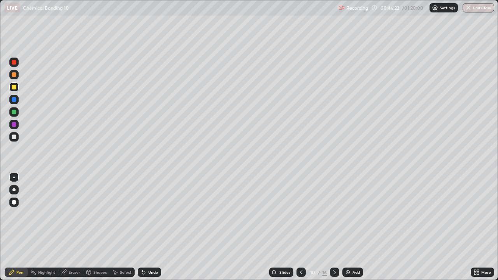
click at [100, 227] on div "Shapes" at bounding box center [99, 272] width 13 height 4
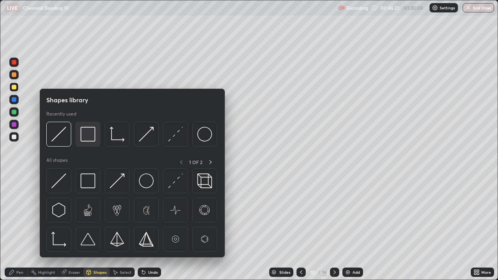
click at [91, 135] on img at bounding box center [87, 134] width 15 height 15
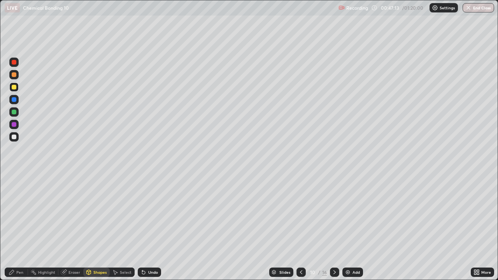
click at [71, 227] on div "Eraser" at bounding box center [74, 272] width 12 height 4
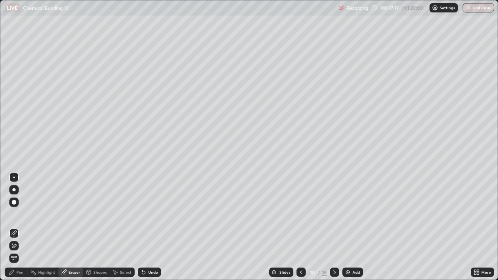
click at [93, 227] on div "Shapes" at bounding box center [99, 272] width 13 height 4
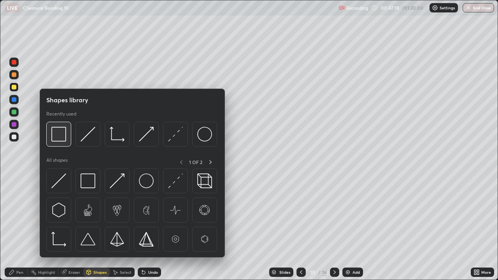
click at [59, 133] on img at bounding box center [58, 134] width 15 height 15
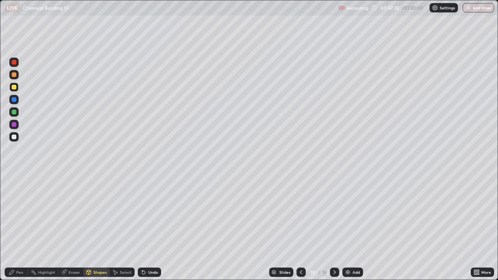
click at [148, 227] on div "Undo" at bounding box center [153, 272] width 10 height 4
click at [151, 227] on div "Undo" at bounding box center [153, 272] width 10 height 4
click at [145, 227] on div "Undo" at bounding box center [149, 271] width 23 height 9
click at [92, 227] on div "Shapes" at bounding box center [96, 271] width 26 height 9
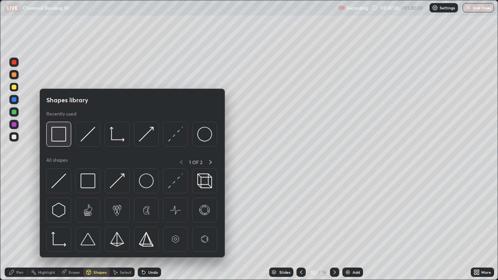
click at [62, 133] on img at bounding box center [58, 134] width 15 height 15
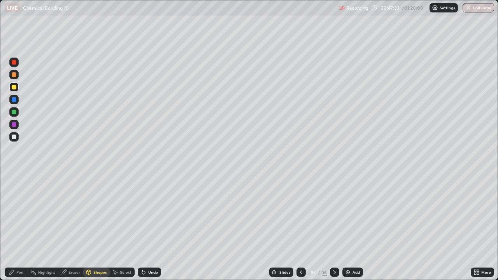
click at [72, 227] on div "Eraser" at bounding box center [74, 272] width 12 height 4
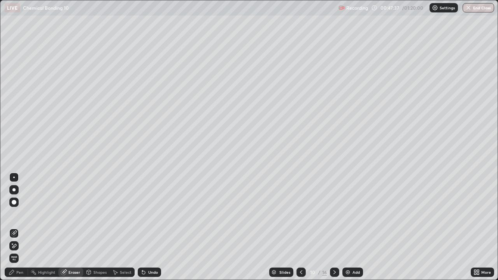
click at [100, 227] on div "Shapes" at bounding box center [99, 272] width 13 height 4
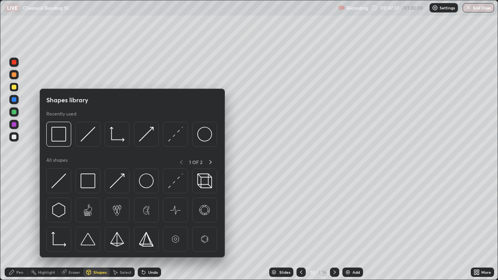
click at [94, 227] on div "Shapes" at bounding box center [99, 272] width 13 height 4
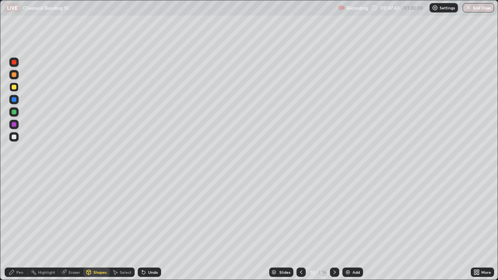
click at [148, 227] on div "Undo" at bounding box center [153, 272] width 10 height 4
click at [68, 227] on div "Eraser" at bounding box center [70, 271] width 25 height 9
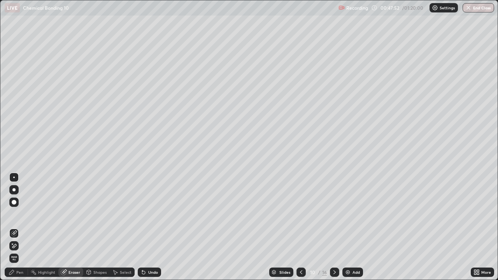
click at [19, 227] on div "Pen" at bounding box center [19, 272] width 7 height 4
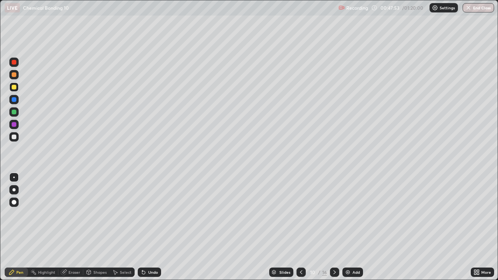
click at [17, 75] on div at bounding box center [13, 74] width 9 height 9
click at [123, 227] on div "Select" at bounding box center [126, 272] width 12 height 4
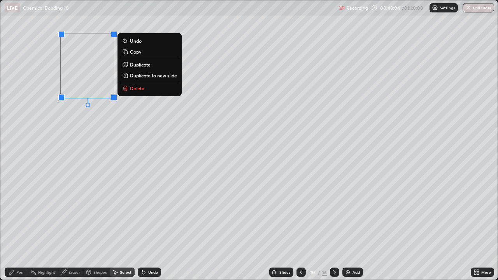
click at [136, 52] on p "Copy" at bounding box center [135, 52] width 11 height 6
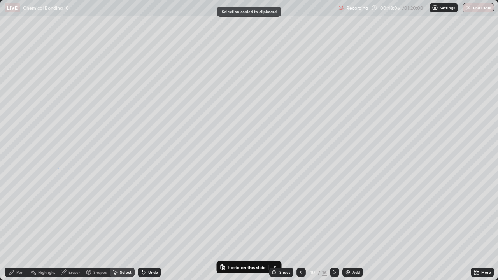
click at [58, 168] on div "0 ° Undo Copy Paste here Duplicate Duplicate to new slide Delete" at bounding box center [248, 139] width 497 height 279
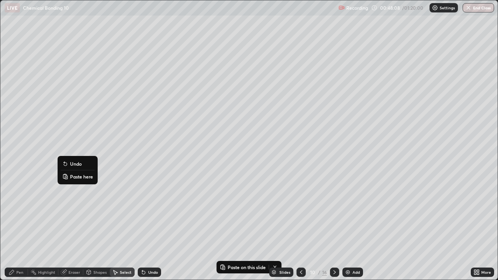
click at [77, 177] on p "Paste here" at bounding box center [81, 176] width 23 height 6
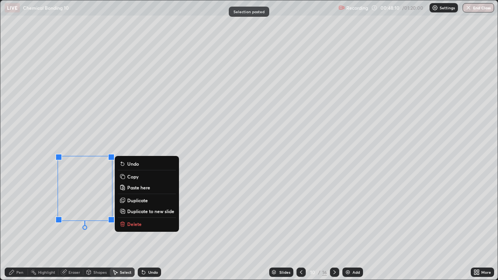
click at [41, 210] on div "0 ° Undo Copy Paste here Duplicate Duplicate to new slide Delete" at bounding box center [248, 139] width 497 height 279
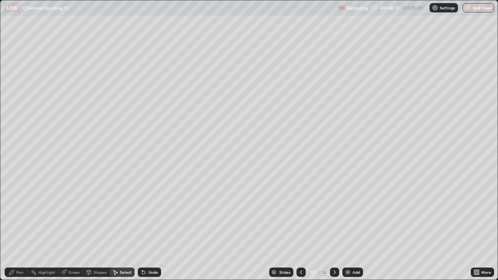
click at [94, 227] on div "Shapes" at bounding box center [99, 272] width 13 height 4
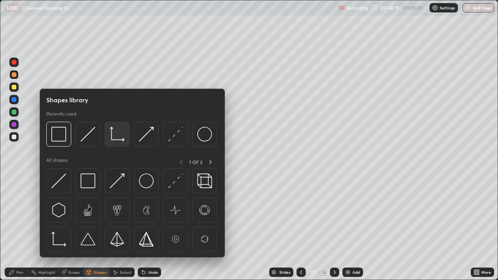
click at [117, 136] on img at bounding box center [117, 134] width 15 height 15
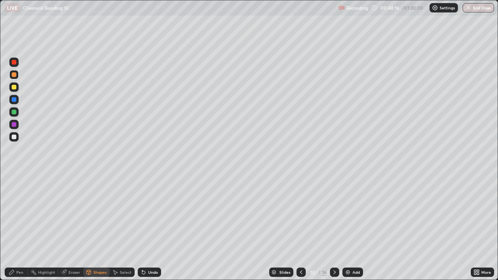
click at [14, 87] on div at bounding box center [14, 87] width 5 height 5
click at [16, 227] on div "Pen" at bounding box center [16, 271] width 23 height 9
click at [18, 139] on div at bounding box center [13, 136] width 9 height 9
click at [120, 227] on div "Select" at bounding box center [126, 272] width 12 height 4
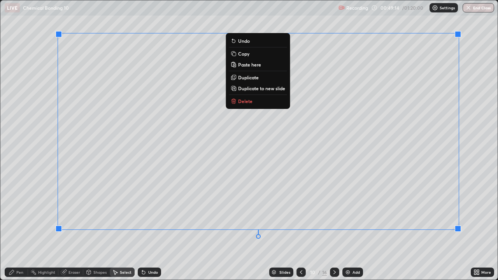
click at [245, 53] on p "Copy" at bounding box center [243, 54] width 11 height 6
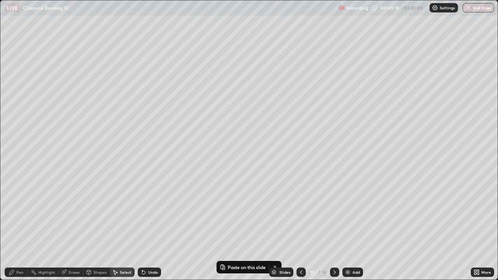
click at [353, 227] on div "Add" at bounding box center [355, 272] width 7 height 4
click at [52, 50] on p "Paste here" at bounding box center [58, 50] width 23 height 6
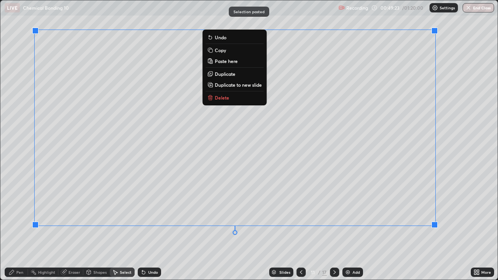
click at [22, 115] on div "Erase all" at bounding box center [14, 140] width 19 height 249
click at [113, 227] on div "0 ° Undo Copy Paste here Duplicate Duplicate to new slide Delete" at bounding box center [248, 139] width 497 height 279
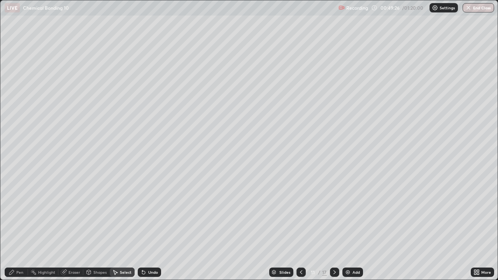
click at [347, 227] on img at bounding box center [347, 272] width 6 height 6
click at [58, 45] on p "Paste here" at bounding box center [59, 46] width 23 height 6
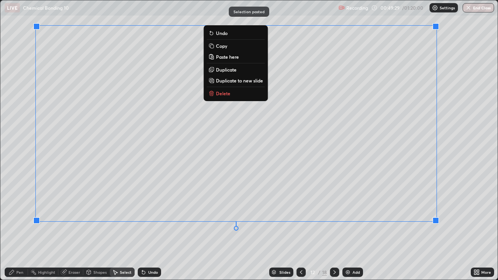
click at [23, 74] on div "0 ° Undo Copy Paste here Duplicate Duplicate to new slide Delete" at bounding box center [248, 139] width 497 height 279
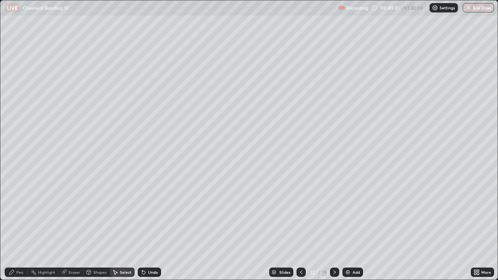
click at [349, 227] on img at bounding box center [347, 272] width 6 height 6
click at [49, 48] on p "Paste here" at bounding box center [56, 50] width 23 height 6
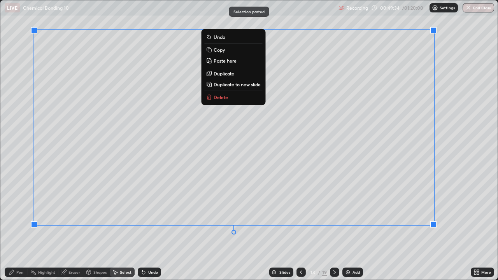
click at [21, 59] on div "Erase all" at bounding box center [14, 140] width 19 height 249
click at [115, 227] on div "0 ° Undo Copy Paste here Duplicate Duplicate to new slide Delete" at bounding box center [248, 139] width 497 height 279
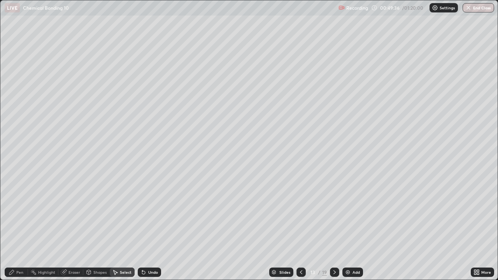
click at [300, 227] on icon at bounding box center [301, 272] width 6 height 6
click at [298, 227] on icon at bounding box center [301, 272] width 6 height 6
click at [299, 227] on icon at bounding box center [301, 272] width 6 height 6
click at [300, 227] on icon at bounding box center [301, 272] width 6 height 6
click at [334, 227] on icon at bounding box center [334, 272] width 6 height 6
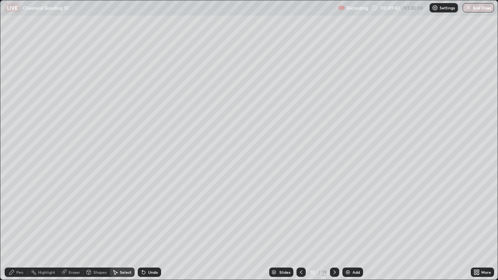
click at [18, 227] on div "Pen" at bounding box center [19, 272] width 7 height 4
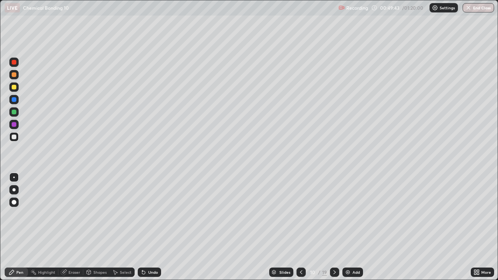
click at [17, 72] on div at bounding box center [13, 74] width 9 height 9
click at [97, 227] on div "Shapes" at bounding box center [99, 272] width 13 height 4
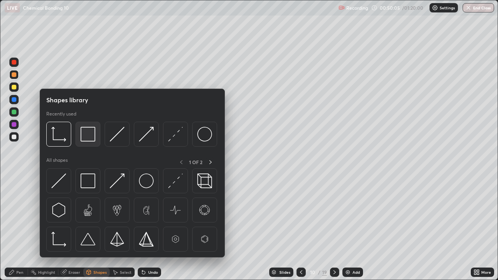
click at [89, 131] on img at bounding box center [87, 134] width 15 height 15
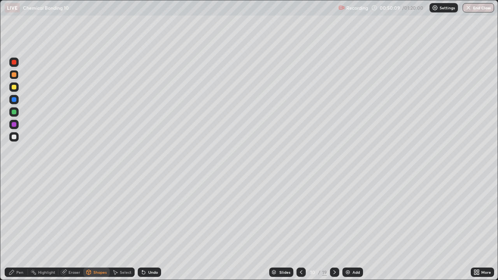
click at [17, 227] on div "Pen" at bounding box center [19, 272] width 7 height 4
click at [16, 87] on div at bounding box center [14, 87] width 5 height 5
click at [15, 61] on div at bounding box center [14, 62] width 5 height 5
click at [17, 86] on div at bounding box center [13, 86] width 9 height 9
click at [14, 62] on div at bounding box center [14, 62] width 5 height 5
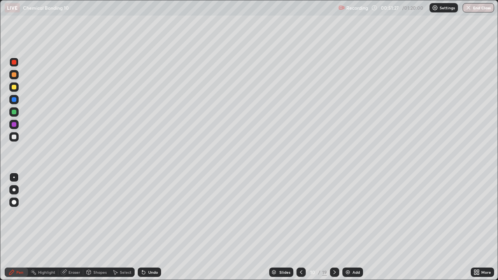
click at [17, 88] on div at bounding box center [13, 86] width 9 height 9
click at [142, 227] on icon at bounding box center [142, 270] width 1 height 1
click at [18, 112] on div at bounding box center [13, 111] width 9 height 9
click at [302, 227] on div at bounding box center [300, 272] width 9 height 16
click at [349, 227] on img at bounding box center [347, 272] width 6 height 6
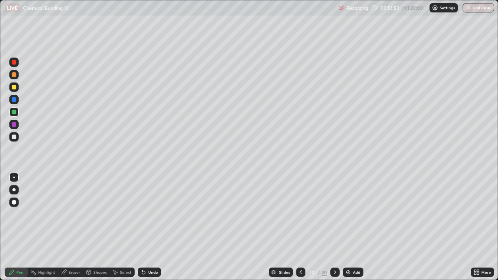
click at [334, 227] on div at bounding box center [334, 271] width 9 height 9
click at [333, 227] on div at bounding box center [334, 272] width 9 height 16
click at [300, 227] on icon at bounding box center [300, 272] width 6 height 6
click at [334, 227] on div at bounding box center [334, 271] width 9 height 9
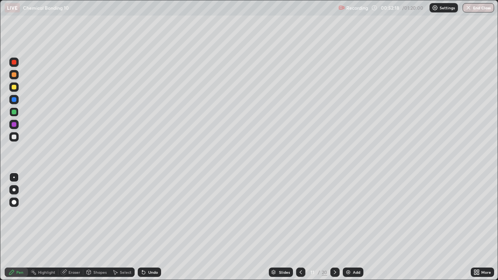
click at [150, 227] on div "Undo" at bounding box center [149, 271] width 23 height 9
click at [148, 227] on div "Undo" at bounding box center [153, 272] width 10 height 4
click at [150, 227] on div "Undo" at bounding box center [153, 272] width 10 height 4
click at [98, 227] on div "Shapes" at bounding box center [99, 272] width 13 height 4
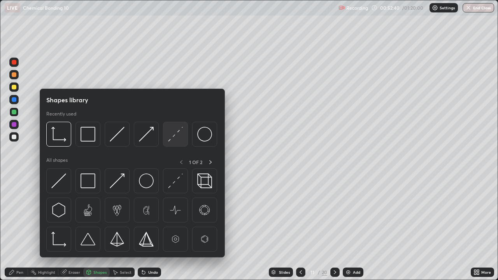
click at [172, 130] on img at bounding box center [175, 134] width 15 height 15
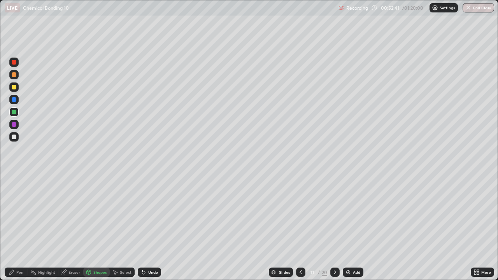
click at [18, 98] on div at bounding box center [13, 99] width 9 height 9
click at [157, 227] on div "Undo" at bounding box center [149, 271] width 23 height 9
click at [16, 227] on div "Pen" at bounding box center [16, 271] width 23 height 9
click at [14, 77] on div at bounding box center [14, 74] width 5 height 5
click at [17, 138] on div at bounding box center [13, 136] width 9 height 9
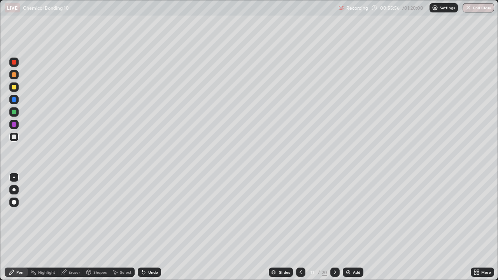
click at [14, 75] on div at bounding box center [14, 74] width 5 height 5
click at [299, 227] on icon at bounding box center [300, 272] width 6 height 6
click at [300, 227] on icon at bounding box center [300, 272] width 6 height 6
click at [334, 227] on icon at bounding box center [335, 272] width 6 height 6
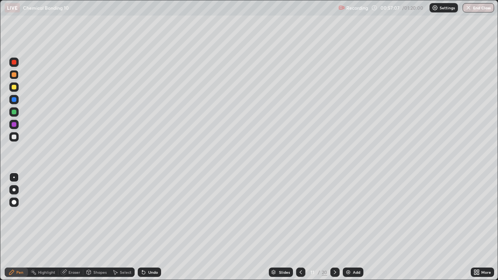
click at [95, 227] on div "Shapes" at bounding box center [99, 272] width 13 height 4
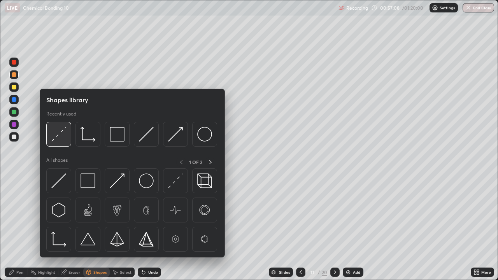
click at [63, 134] on img at bounding box center [58, 134] width 15 height 15
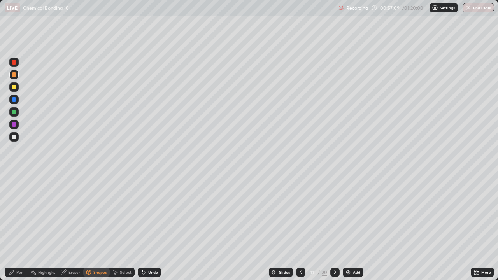
click at [17, 123] on div at bounding box center [13, 124] width 9 height 9
click at [19, 227] on div "Pen" at bounding box center [19, 272] width 7 height 4
click at [335, 227] on icon at bounding box center [335, 272] width 6 height 6
click at [304, 227] on div at bounding box center [300, 271] width 9 height 9
click at [334, 227] on icon at bounding box center [335, 272] width 6 height 6
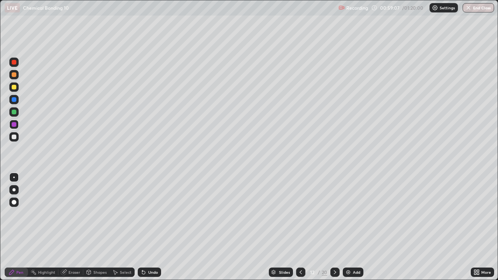
click at [97, 227] on div "Shapes" at bounding box center [96, 271] width 26 height 9
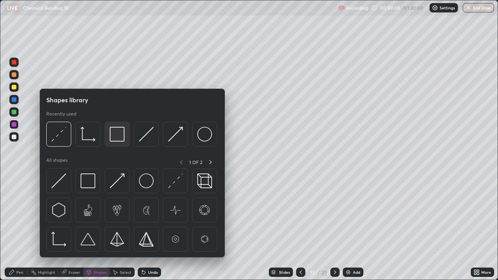
click at [119, 132] on img at bounding box center [117, 134] width 15 height 15
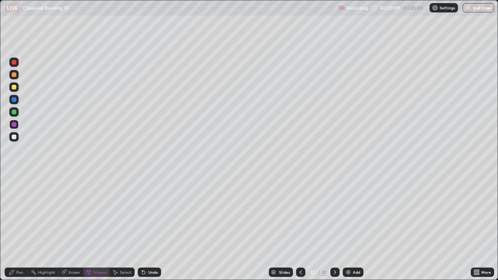
click at [14, 74] on div at bounding box center [14, 74] width 5 height 5
click at [16, 227] on div "Pen" at bounding box center [19, 272] width 7 height 4
click at [14, 86] on div at bounding box center [14, 87] width 5 height 5
click at [304, 227] on div at bounding box center [300, 271] width 9 height 9
click at [335, 227] on div at bounding box center [334, 271] width 9 height 9
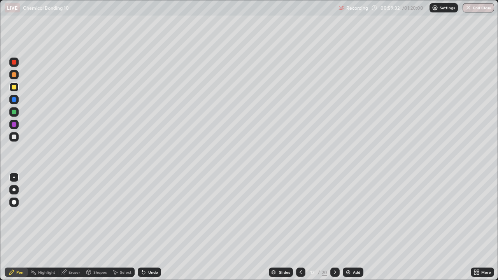
click at [16, 63] on div at bounding box center [14, 62] width 5 height 5
click at [15, 86] on div at bounding box center [14, 87] width 5 height 5
click at [17, 61] on div at bounding box center [13, 62] width 9 height 9
click at [17, 87] on div at bounding box center [13, 86] width 9 height 9
click at [96, 227] on div "Shapes" at bounding box center [96, 271] width 26 height 9
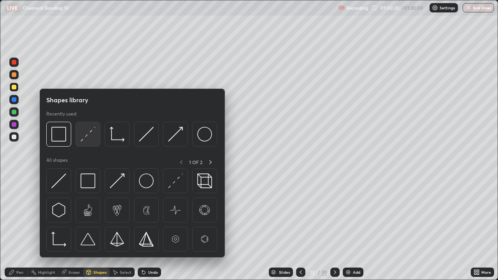
click at [91, 132] on img at bounding box center [87, 134] width 15 height 15
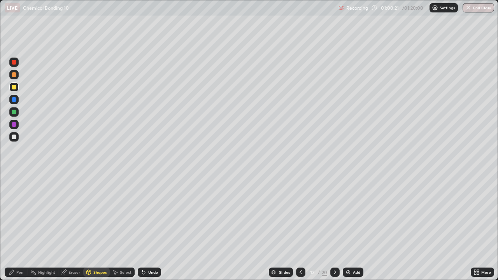
click at [16, 126] on div at bounding box center [13, 124] width 9 height 9
click at [301, 227] on icon at bounding box center [300, 272] width 2 height 4
click at [334, 227] on icon at bounding box center [335, 272] width 6 height 6
click at [17, 227] on div "Pen" at bounding box center [19, 272] width 7 height 4
click at [14, 73] on div at bounding box center [14, 74] width 5 height 5
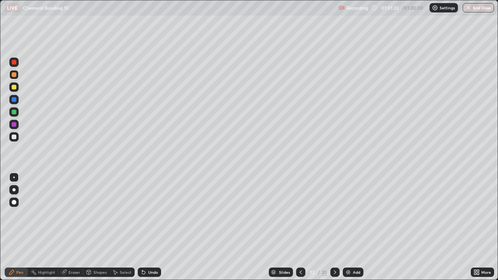
click at [18, 136] on div at bounding box center [13, 136] width 9 height 9
click at [17, 75] on div at bounding box center [13, 74] width 9 height 9
click at [96, 227] on div "Shapes" at bounding box center [99, 272] width 13 height 4
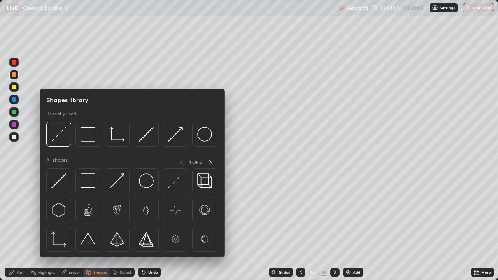
click at [96, 227] on div "Shapes" at bounding box center [99, 272] width 13 height 4
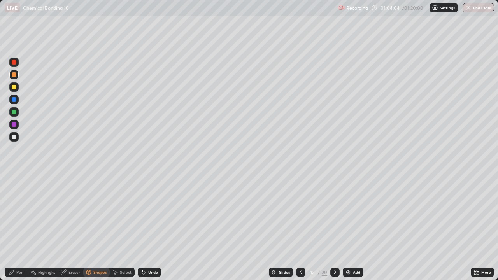
click at [94, 227] on div "Shapes" at bounding box center [99, 272] width 13 height 4
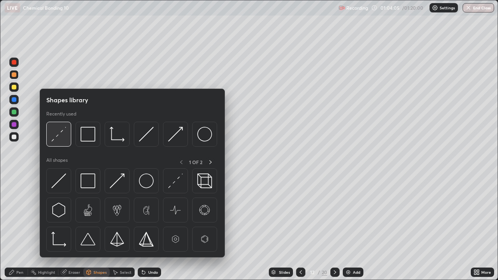
click at [60, 133] on img at bounding box center [58, 134] width 15 height 15
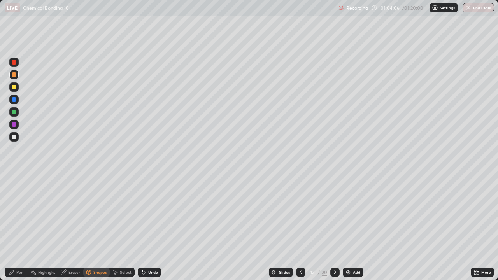
click at [17, 99] on div at bounding box center [13, 99] width 9 height 9
click at [21, 227] on div "Pen" at bounding box center [19, 272] width 7 height 4
click at [95, 227] on div "Shapes" at bounding box center [96, 271] width 26 height 9
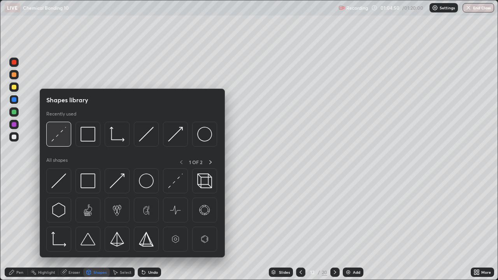
click at [59, 135] on img at bounding box center [58, 134] width 15 height 15
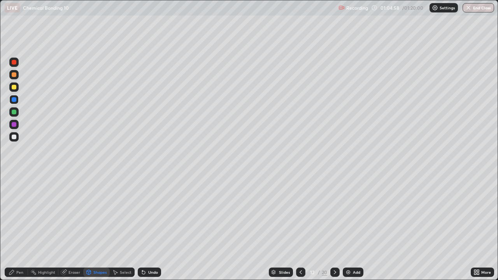
click at [16, 227] on div "Pen" at bounding box center [19, 272] width 7 height 4
click at [334, 227] on div at bounding box center [334, 271] width 9 height 9
click at [16, 73] on div at bounding box center [14, 74] width 5 height 5
click at [300, 227] on icon at bounding box center [300, 272] width 6 height 6
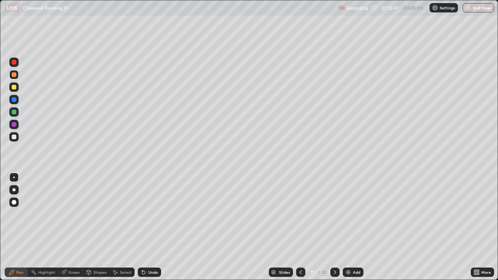
click at [334, 227] on icon at bounding box center [335, 272] width 6 height 6
click at [332, 227] on div at bounding box center [334, 271] width 9 height 9
click at [330, 227] on div at bounding box center [334, 271] width 9 height 9
click at [333, 227] on icon at bounding box center [335, 272] width 6 height 6
click at [303, 227] on div at bounding box center [300, 271] width 9 height 9
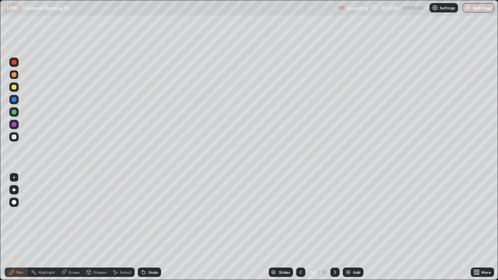
click at [300, 227] on icon at bounding box center [300, 272] width 6 height 6
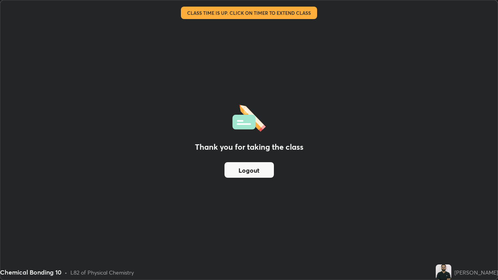
click at [255, 173] on button "Logout" at bounding box center [248, 170] width 49 height 16
click at [254, 170] on button "Logout" at bounding box center [248, 170] width 49 height 16
